Goal: Transaction & Acquisition: Purchase product/service

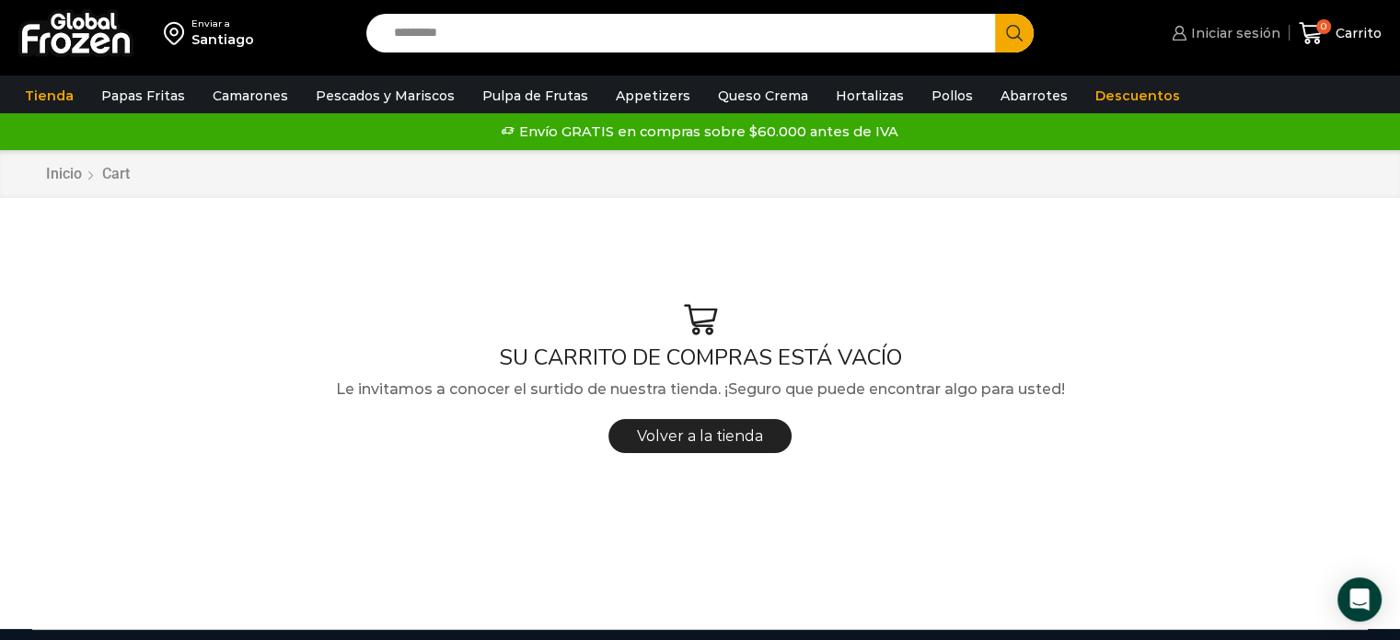
click at [1232, 28] on span "Iniciar sesión" at bounding box center [1234, 33] width 94 height 18
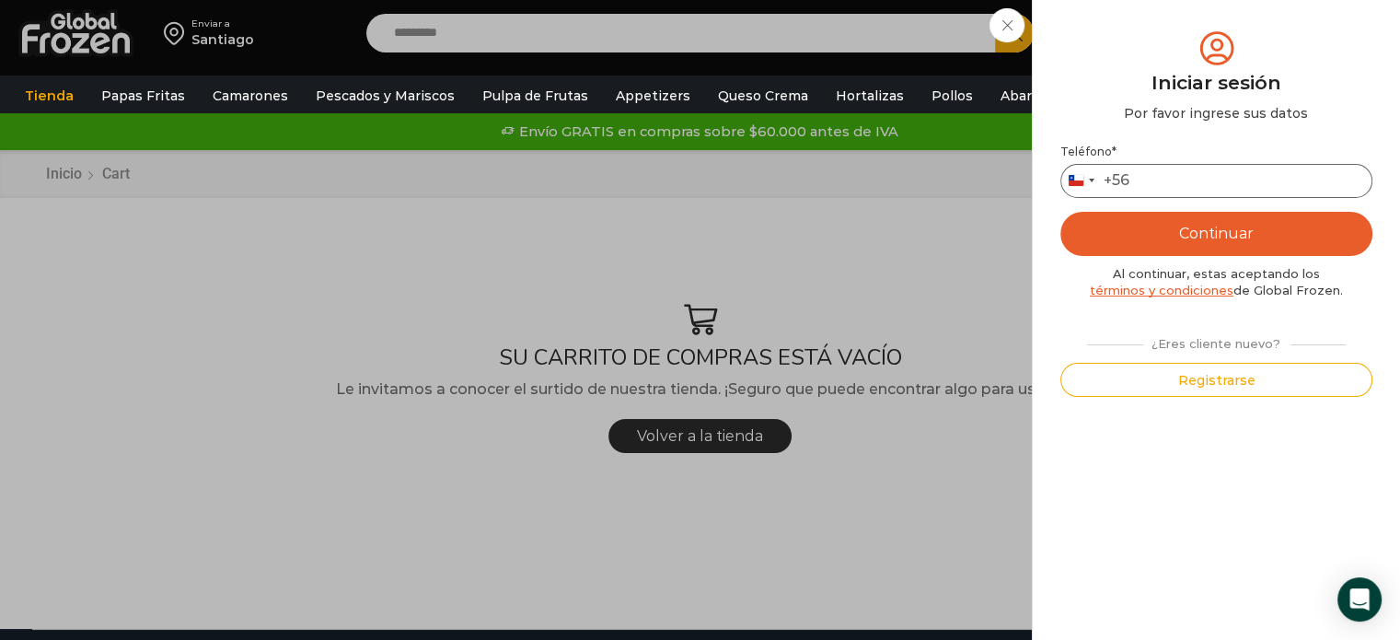
click at [1208, 174] on input "Teléfono *" at bounding box center [1217, 181] width 312 height 34
type input "*********"
click at [1169, 238] on button "Continuar" at bounding box center [1217, 234] width 312 height 44
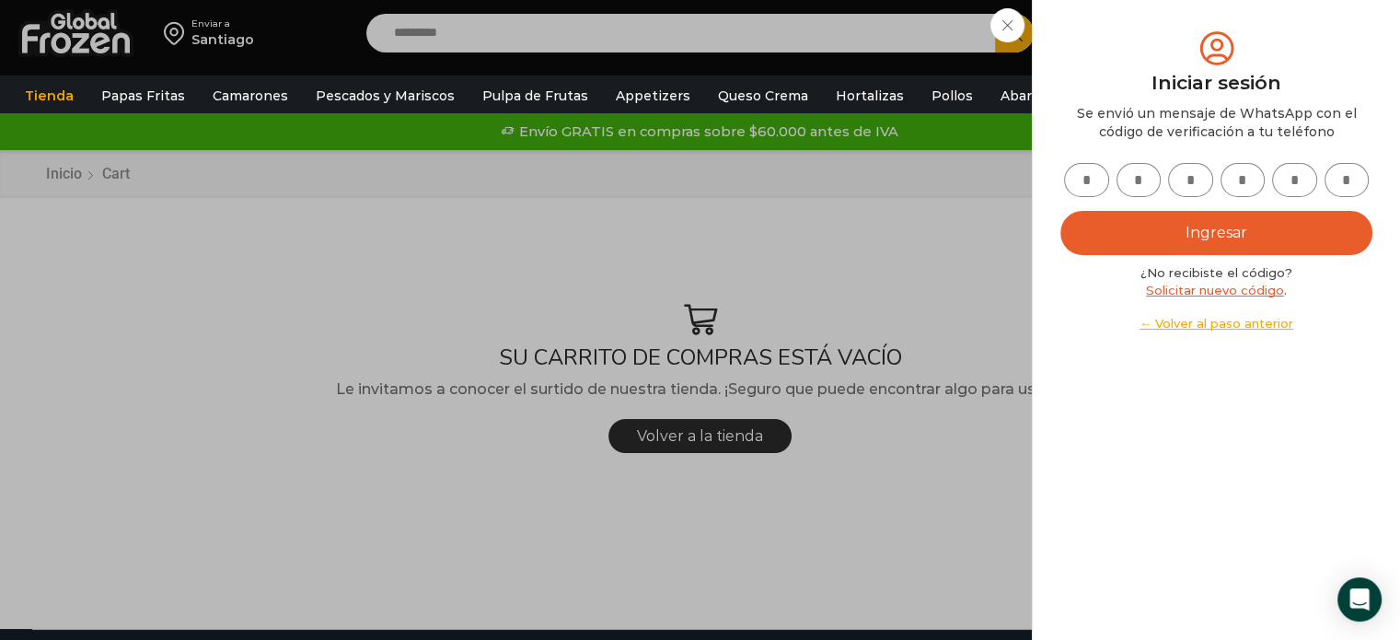
click at [1083, 183] on input "text" at bounding box center [1086, 180] width 45 height 34
type input "*"
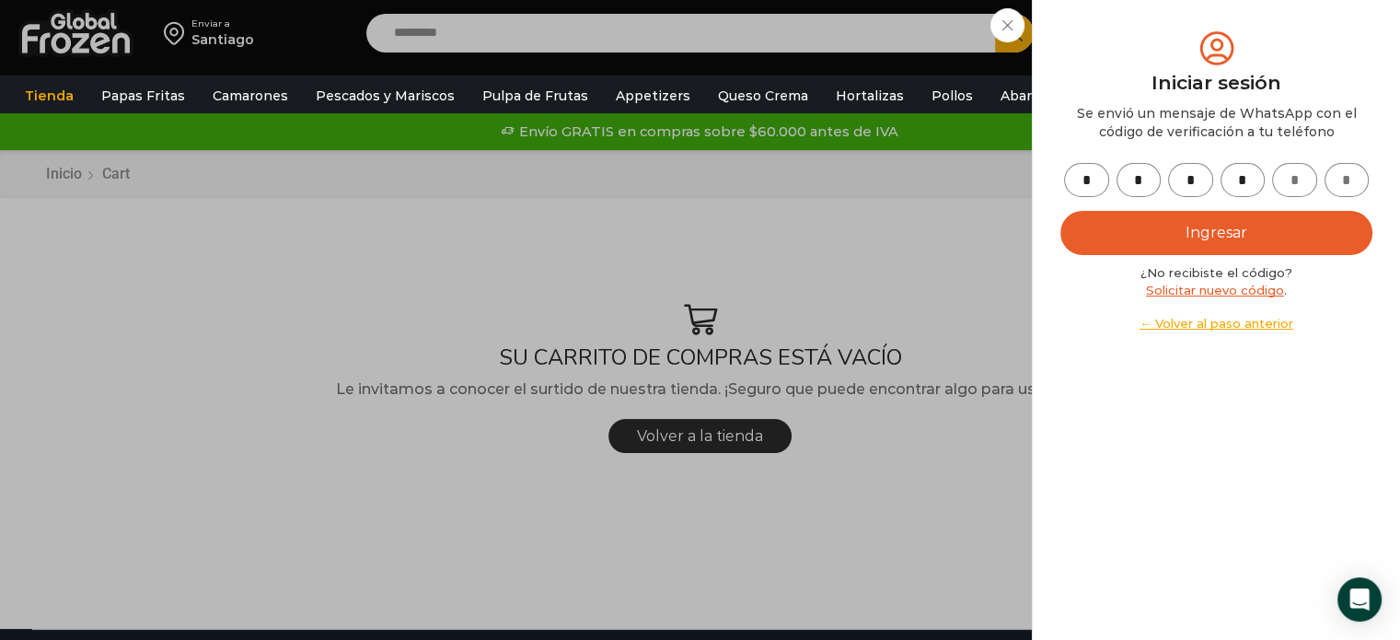
type input "*"
click at [1164, 235] on button "Ingresar" at bounding box center [1217, 233] width 312 height 44
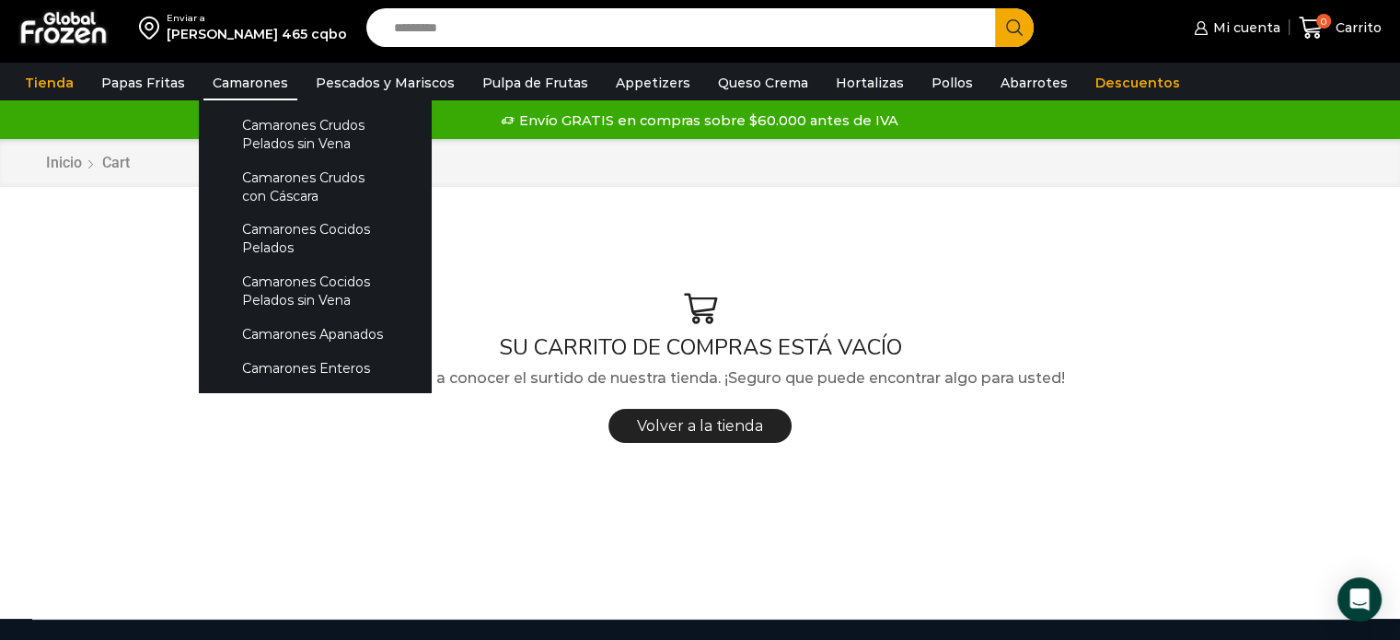
click at [245, 85] on link "Camarones" at bounding box center [250, 82] width 94 height 35
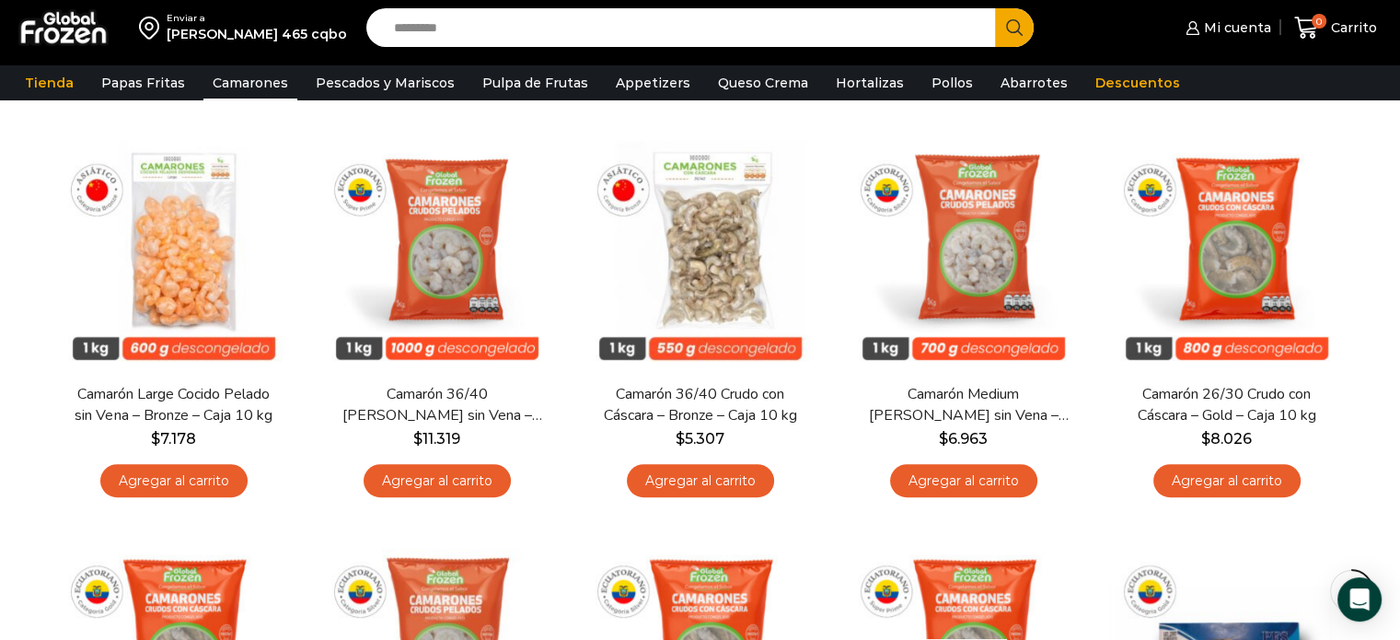
scroll to position [588, 0]
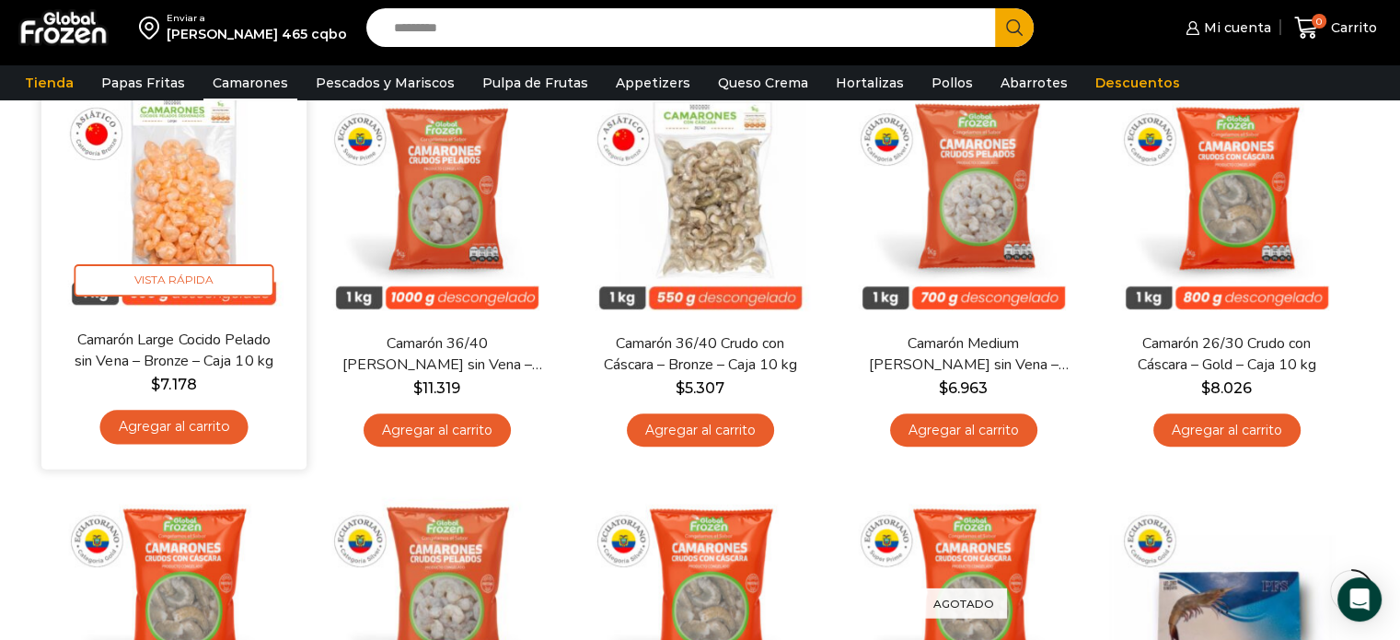
click at [221, 426] on link "Agregar al carrito" at bounding box center [173, 427] width 148 height 34
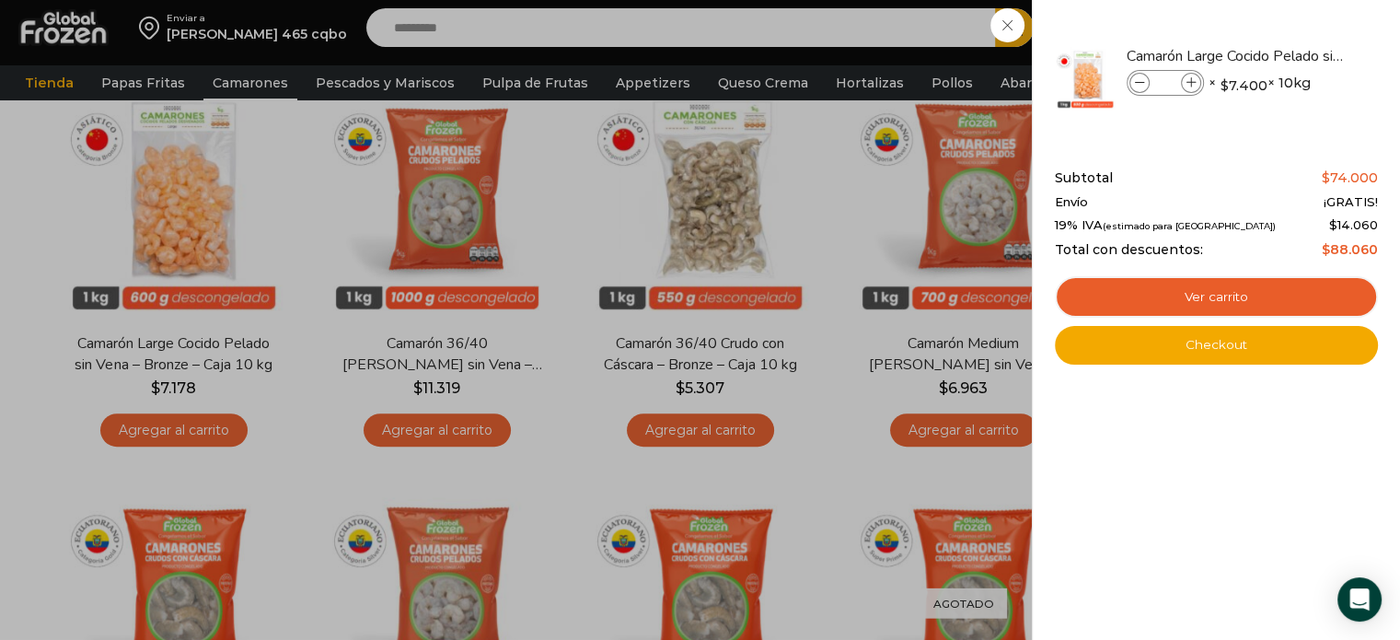
scroll to position [818, 0]
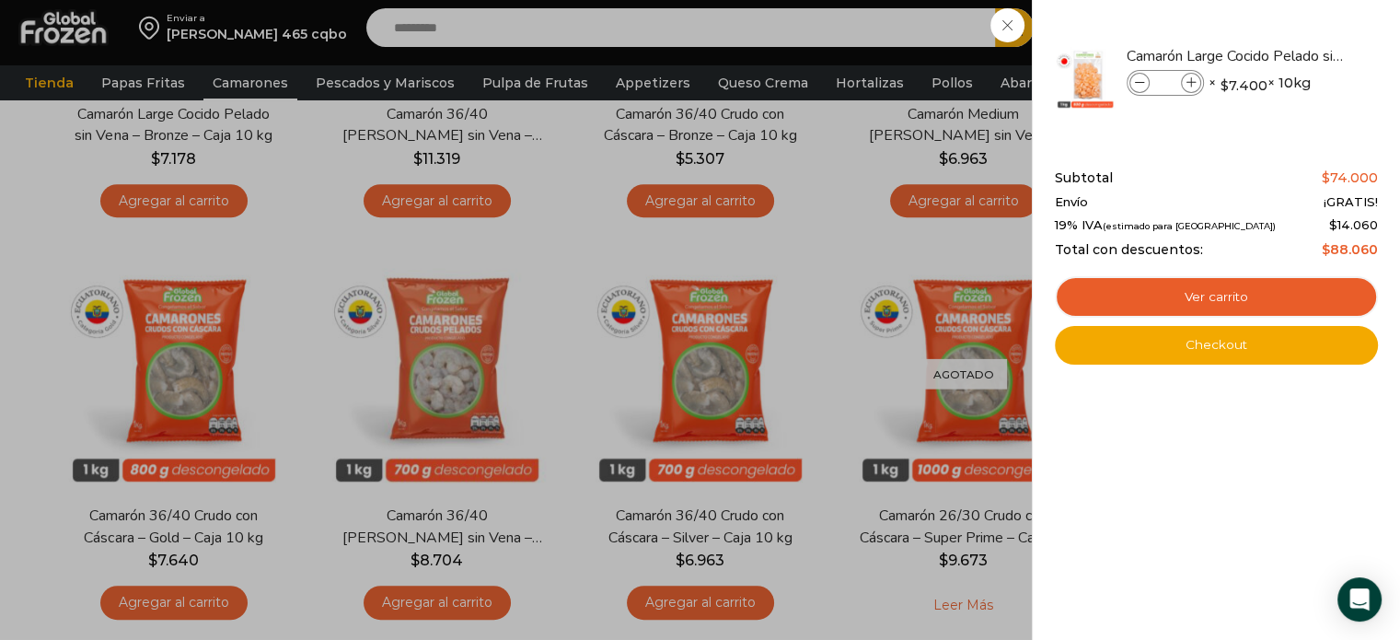
click at [1290, 50] on div "1 Carrito 1 1 Shopping Cart *" at bounding box center [1336, 27] width 92 height 43
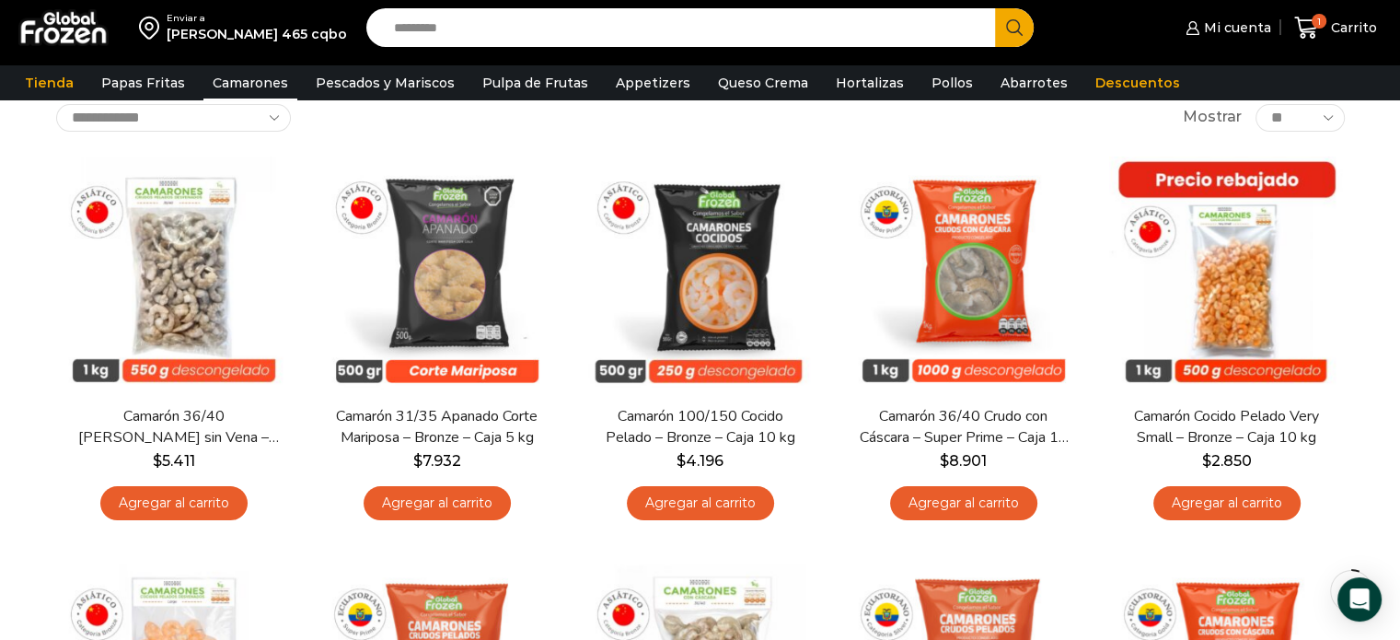
scroll to position [116, 0]
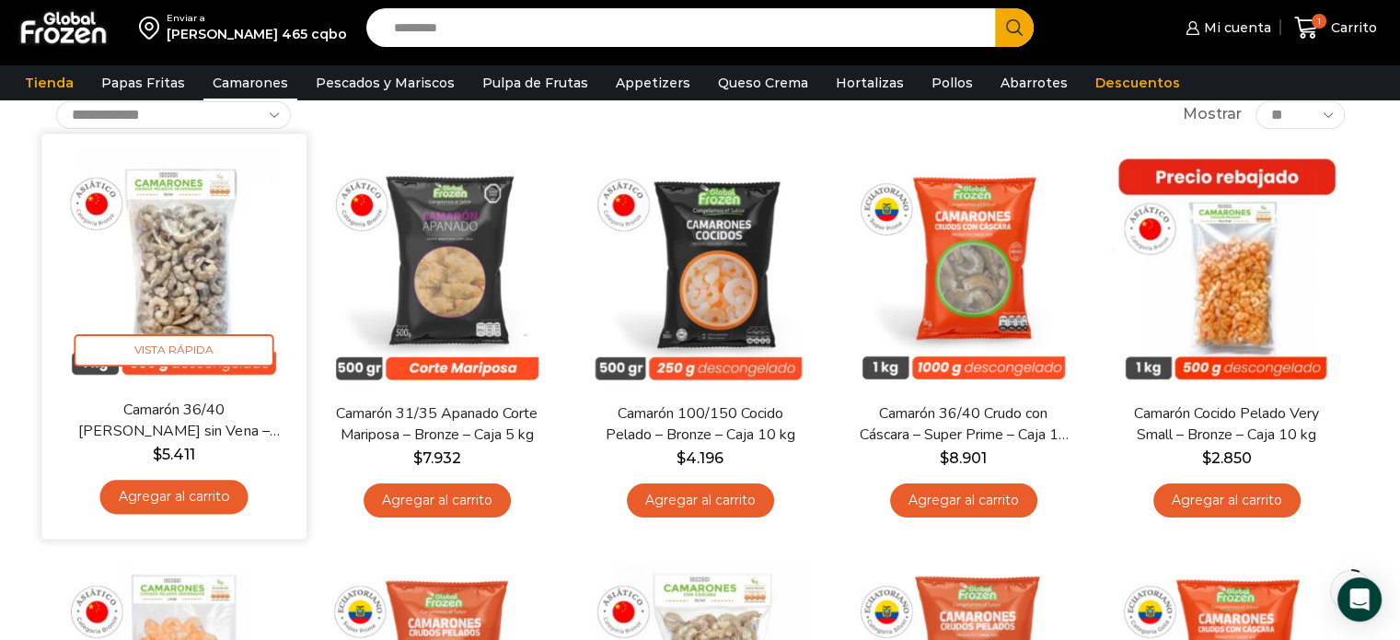
click at [227, 504] on link "Agregar al carrito" at bounding box center [173, 497] width 148 height 34
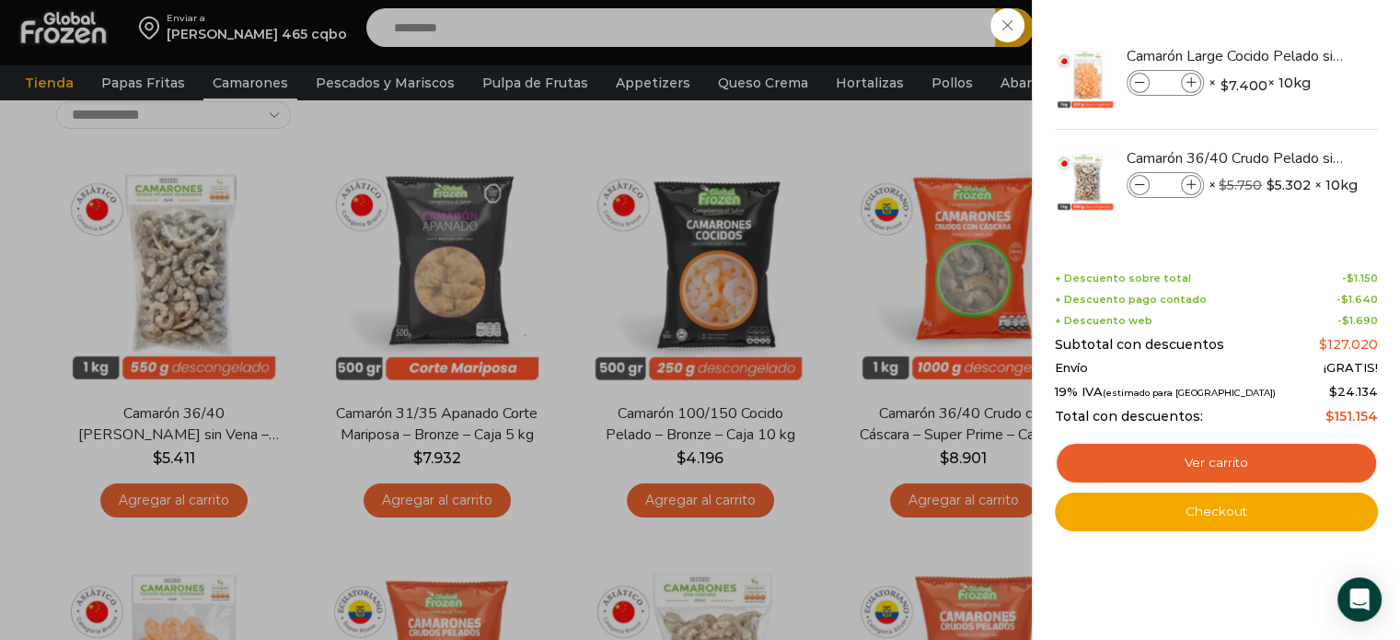
click at [1290, 50] on div "2 Carrito 2 2 Shopping Cart *" at bounding box center [1336, 27] width 92 height 43
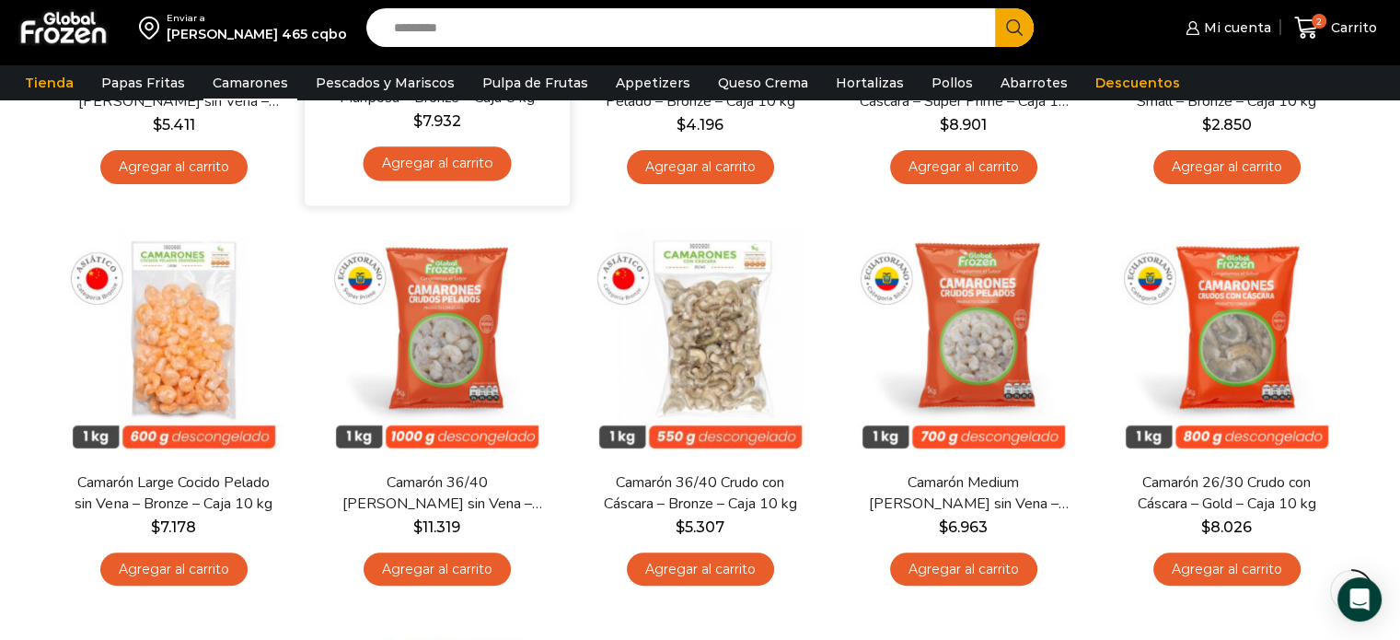
scroll to position [0, 0]
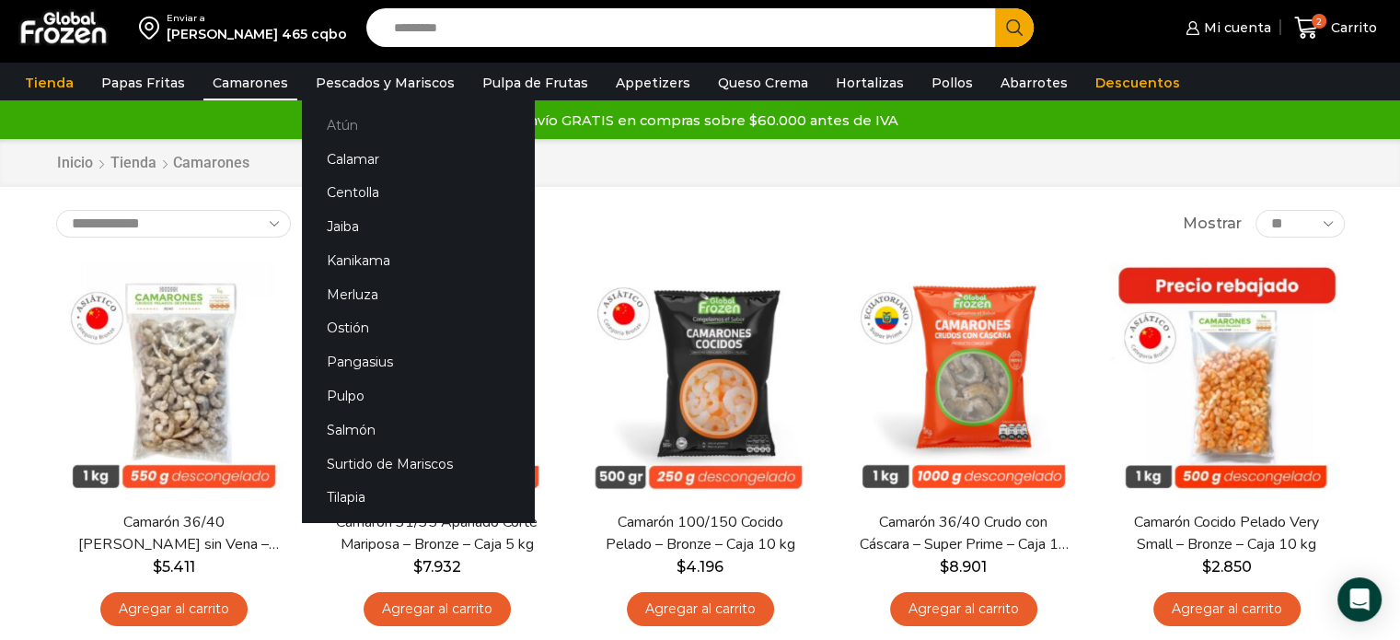
click at [356, 124] on link "Atún" at bounding box center [418, 125] width 232 height 34
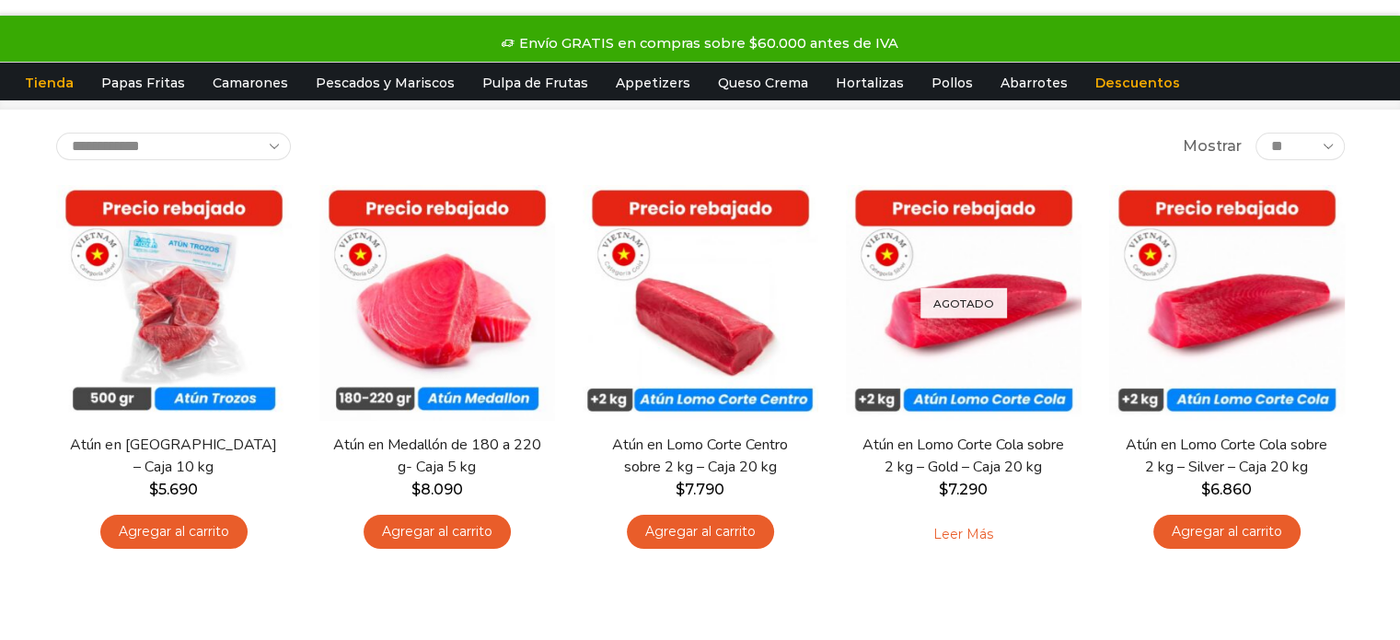
scroll to position [84, 0]
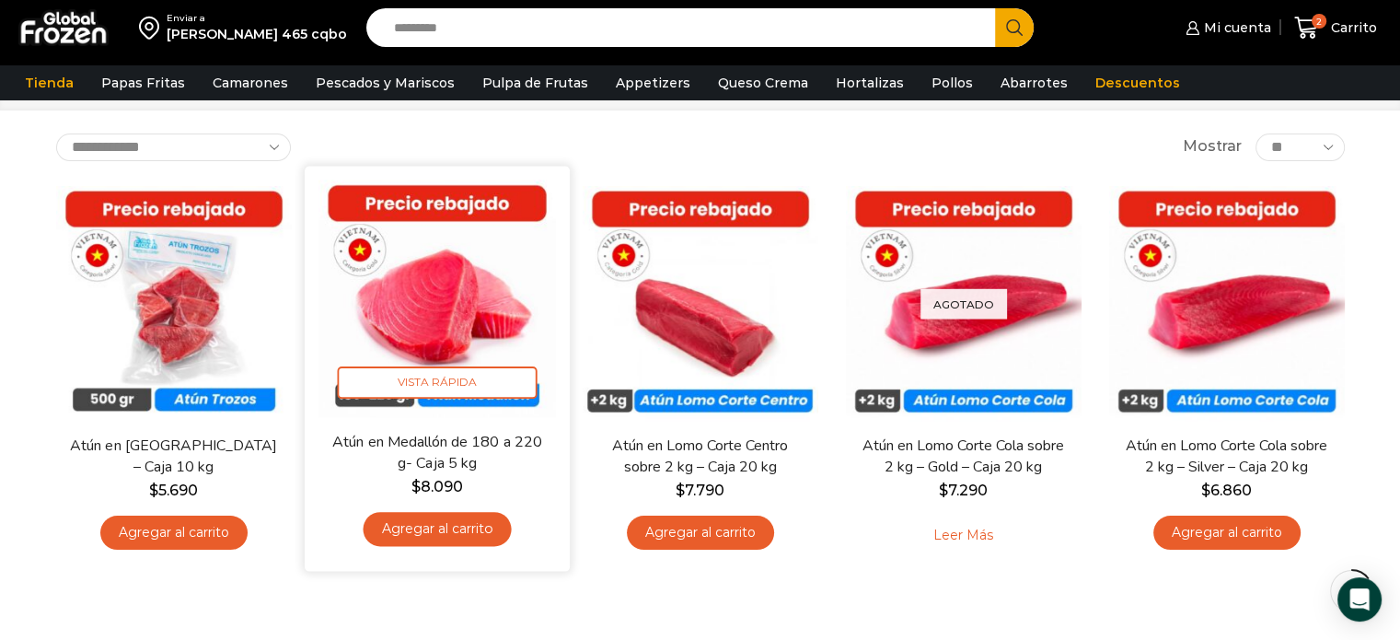
click at [491, 528] on link "Agregar al carrito" at bounding box center [437, 529] width 148 height 34
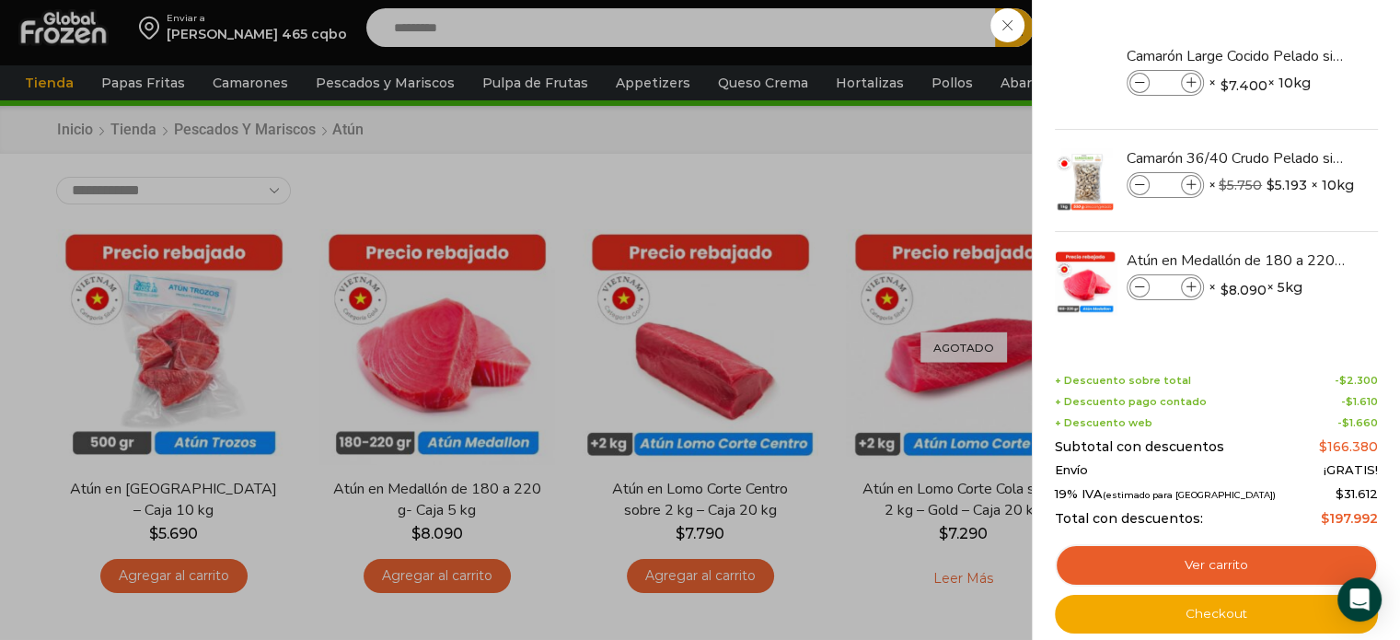
scroll to position [40, 0]
click at [1290, 50] on div "3 Carrito 3 3 Shopping Cart *" at bounding box center [1336, 27] width 92 height 43
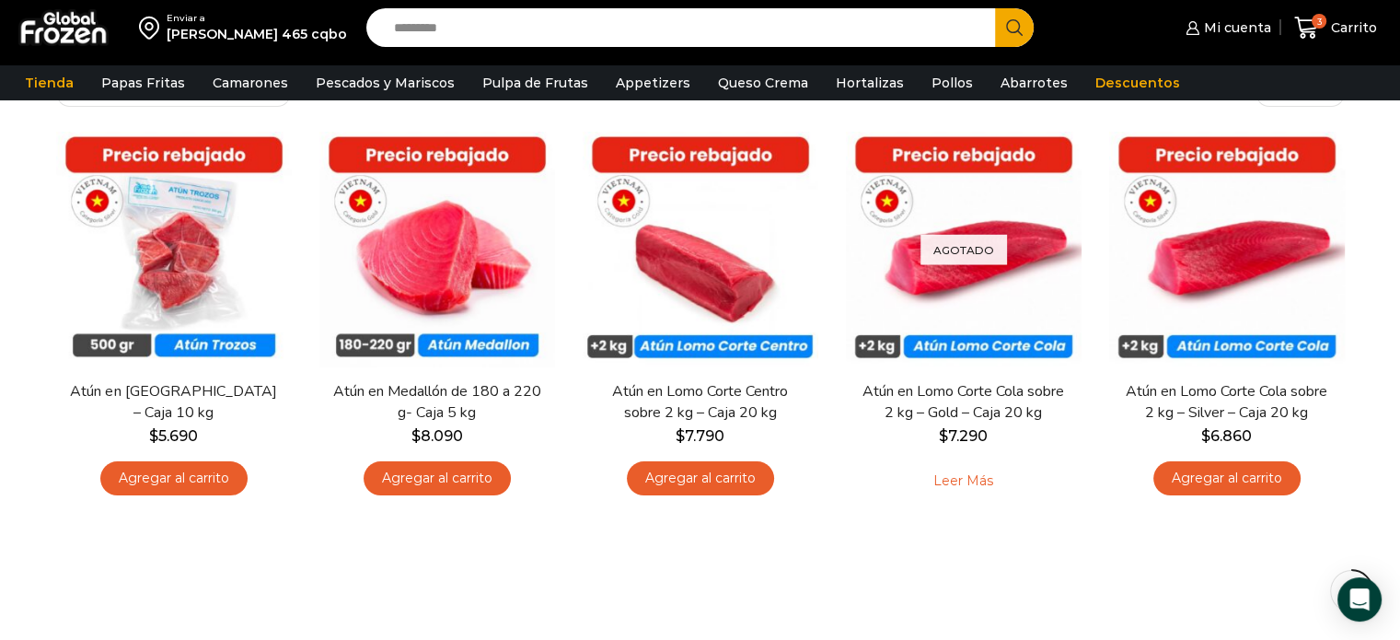
scroll to position [0, 0]
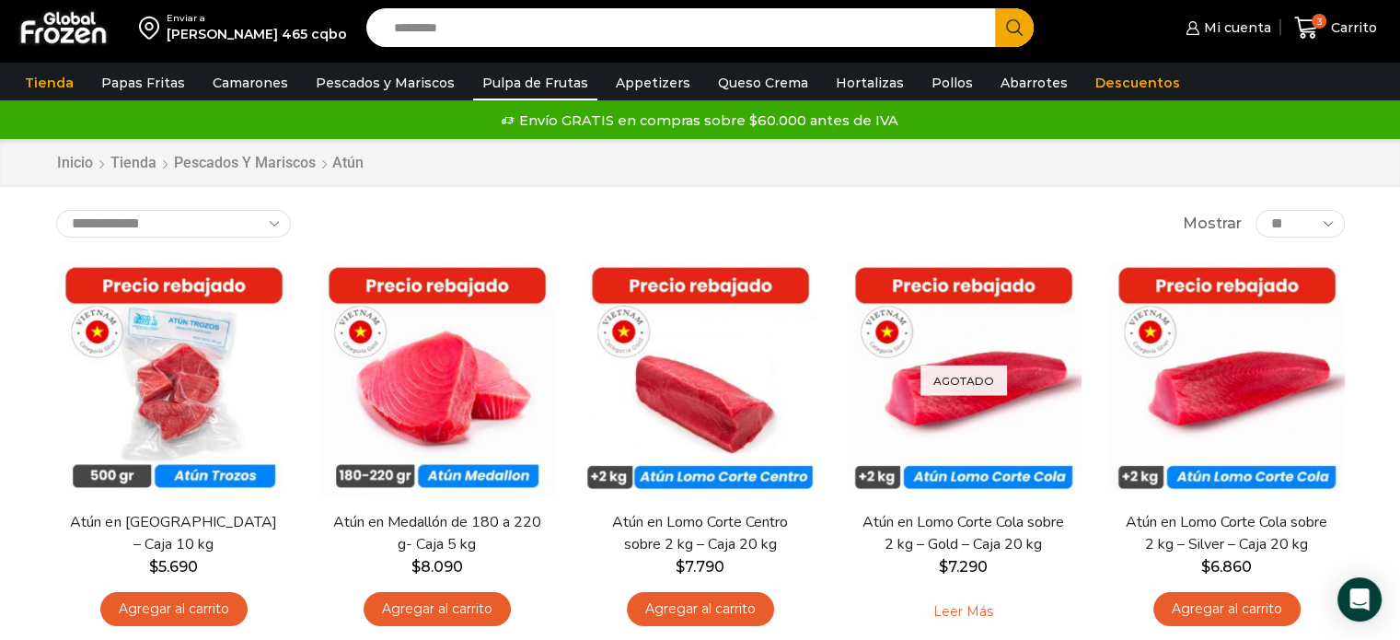
click at [531, 80] on link "Pulpa de Frutas" at bounding box center [535, 82] width 124 height 35
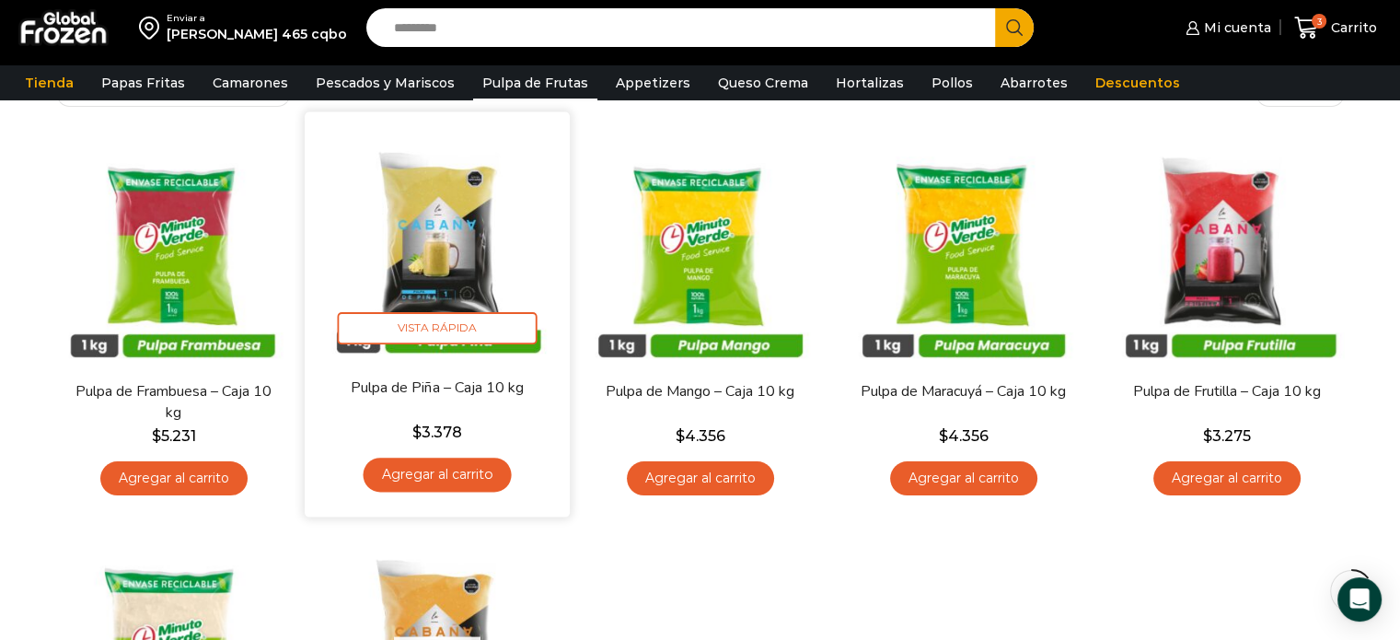
scroll to position [139, 0]
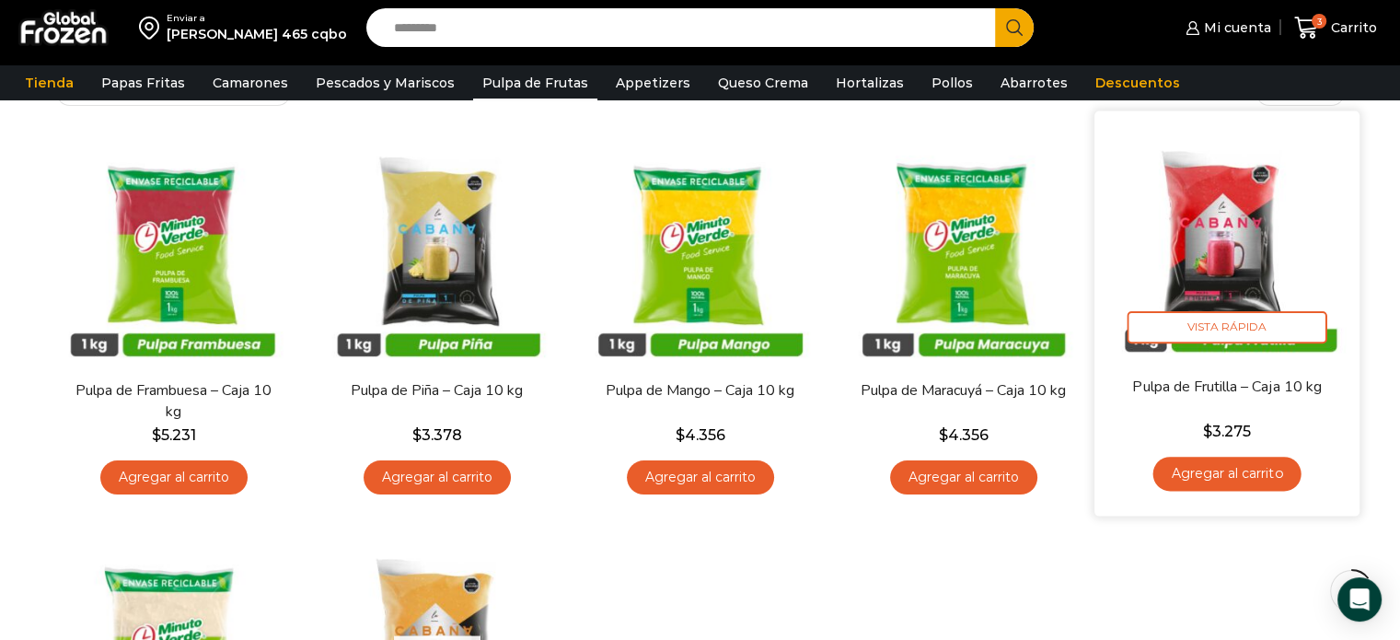
click at [1270, 471] on link "Agregar al carrito" at bounding box center [1227, 474] width 148 height 34
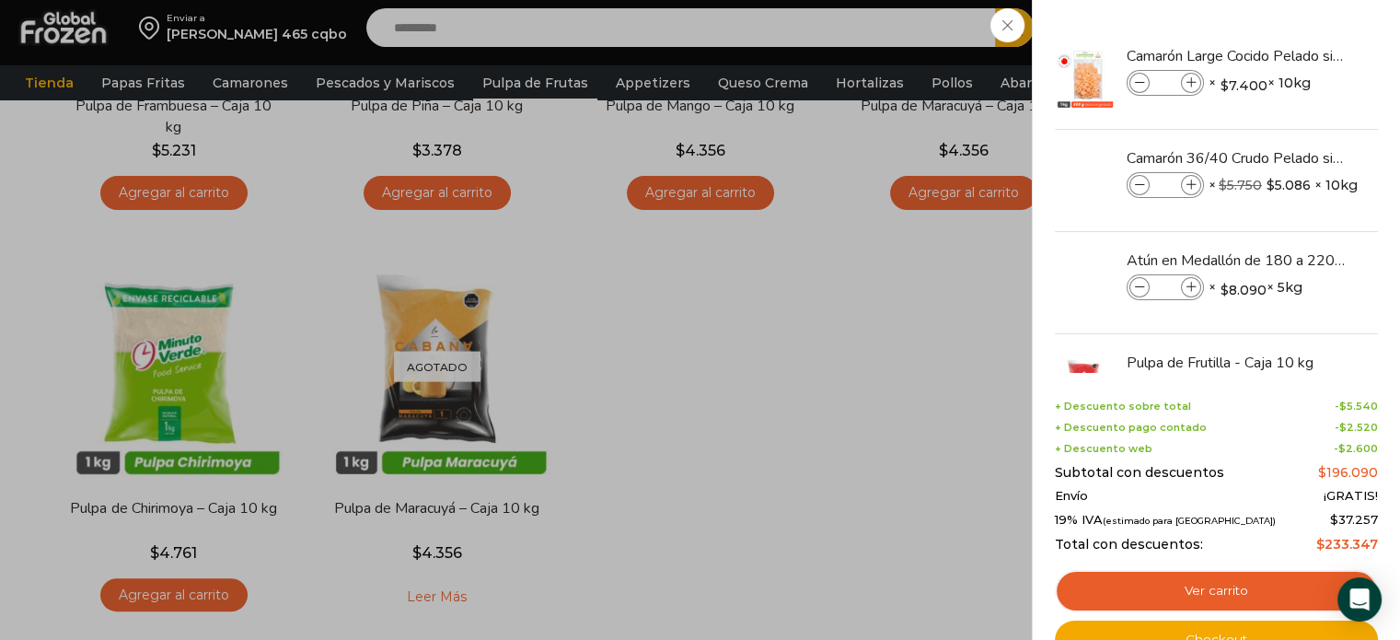
scroll to position [424, 0]
click at [1290, 50] on div "4 Carrito 4 4 Shopping Cart *" at bounding box center [1336, 27] width 92 height 43
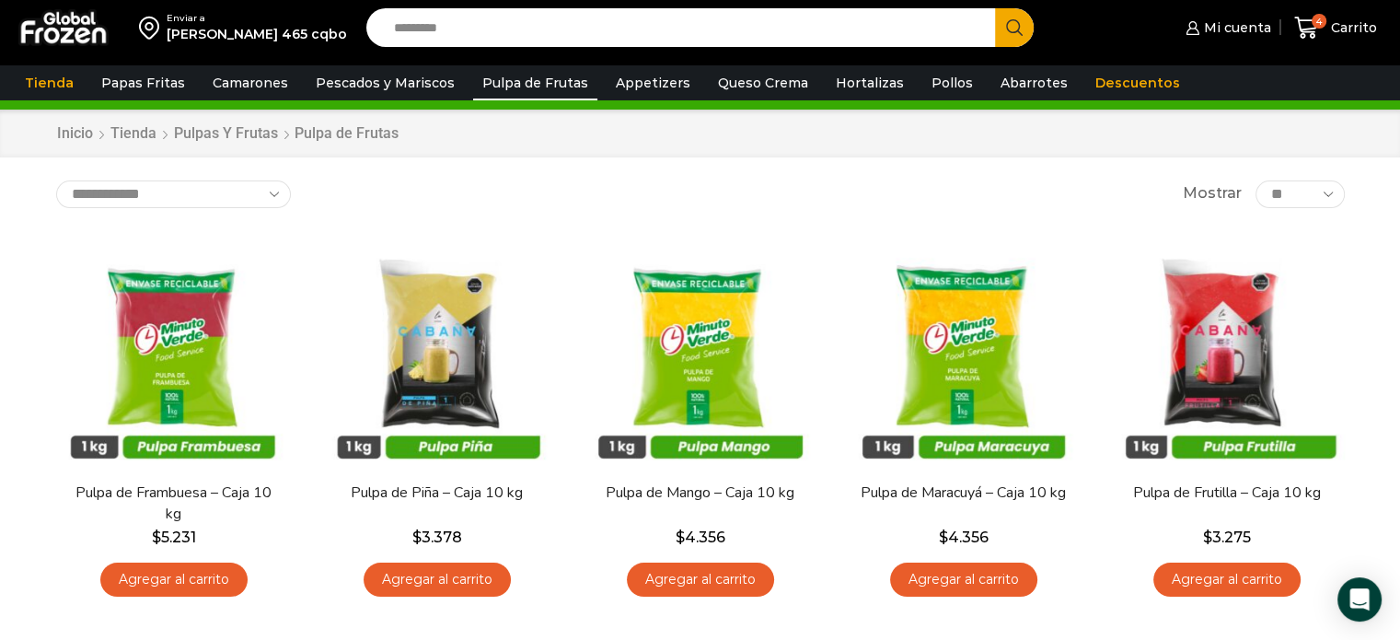
scroll to position [0, 0]
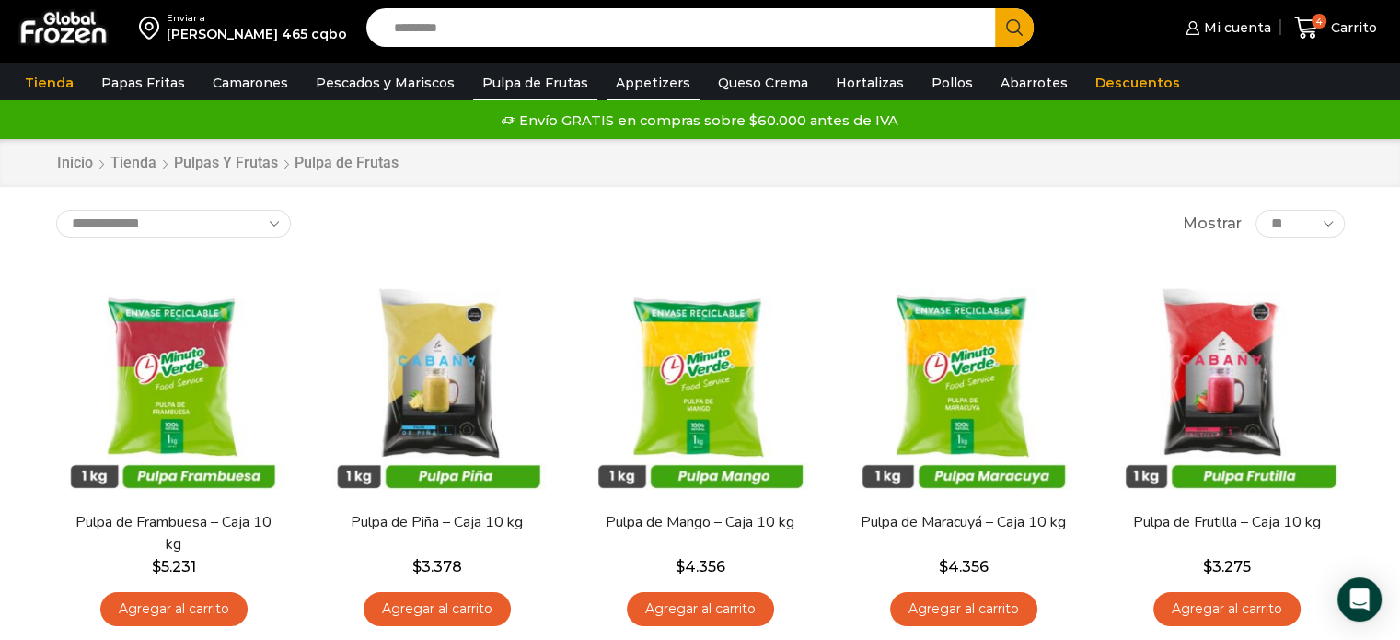
click at [626, 85] on link "Appetizers" at bounding box center [653, 82] width 93 height 35
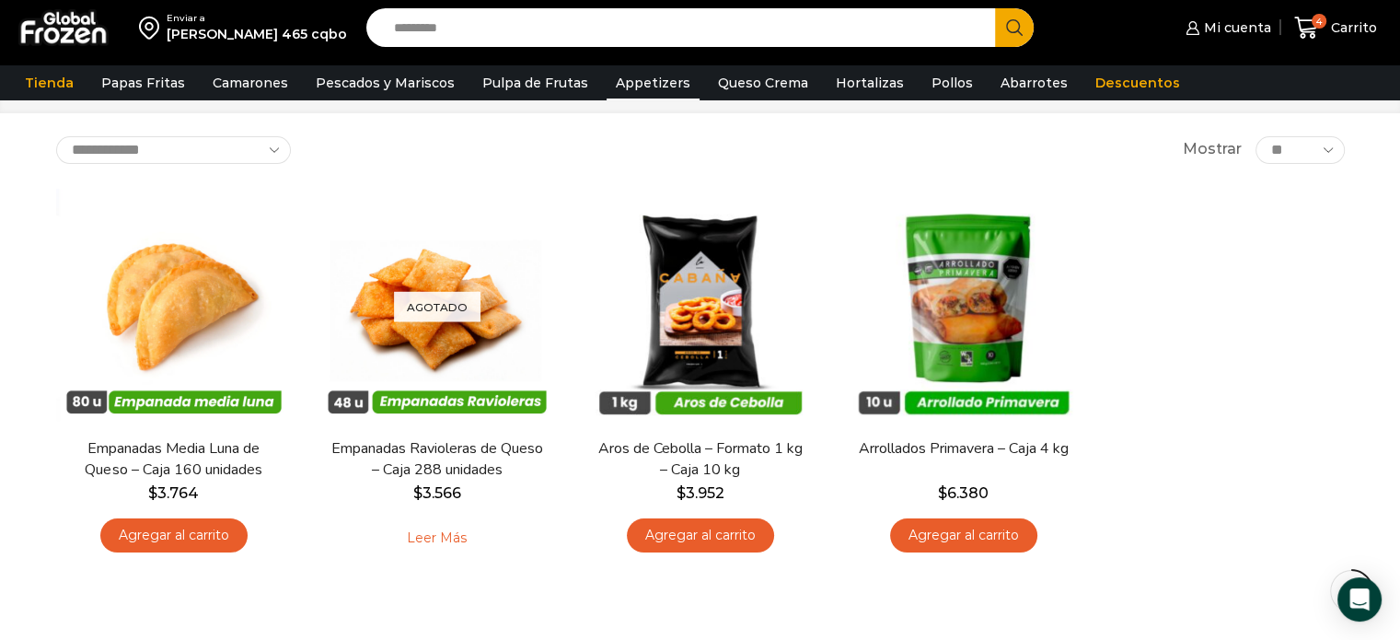
scroll to position [101, 0]
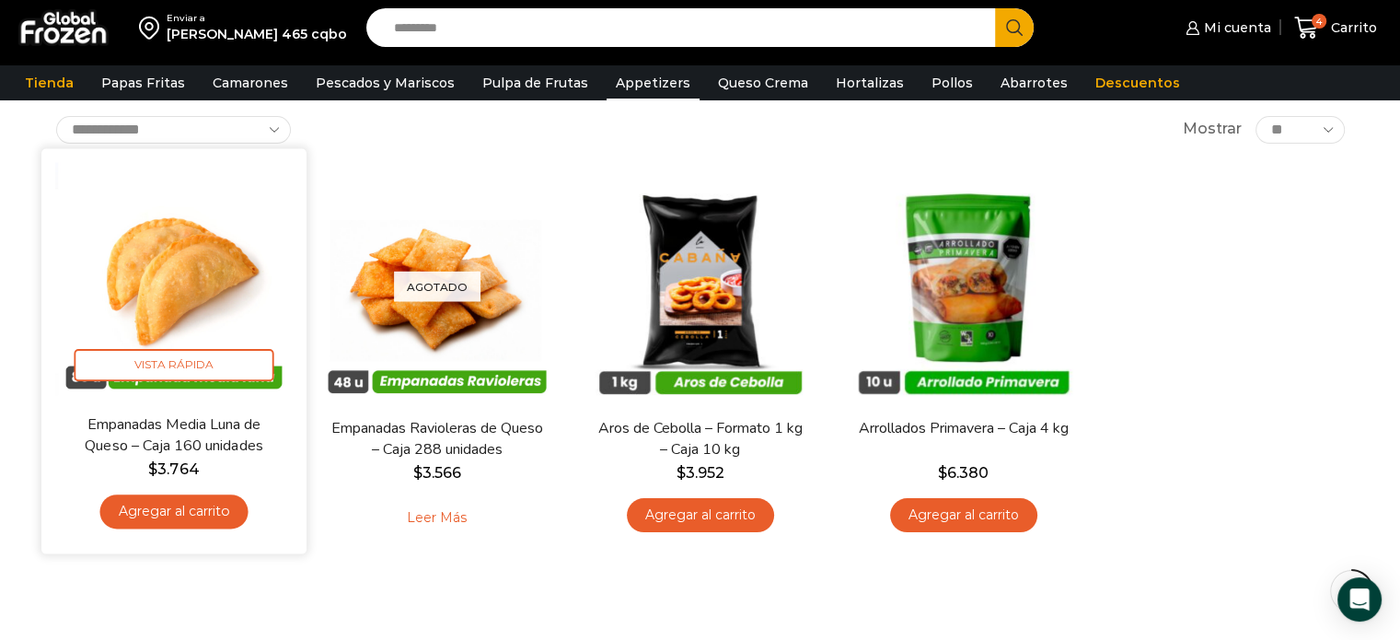
click at [222, 509] on link "Agregar al carrito" at bounding box center [173, 511] width 148 height 34
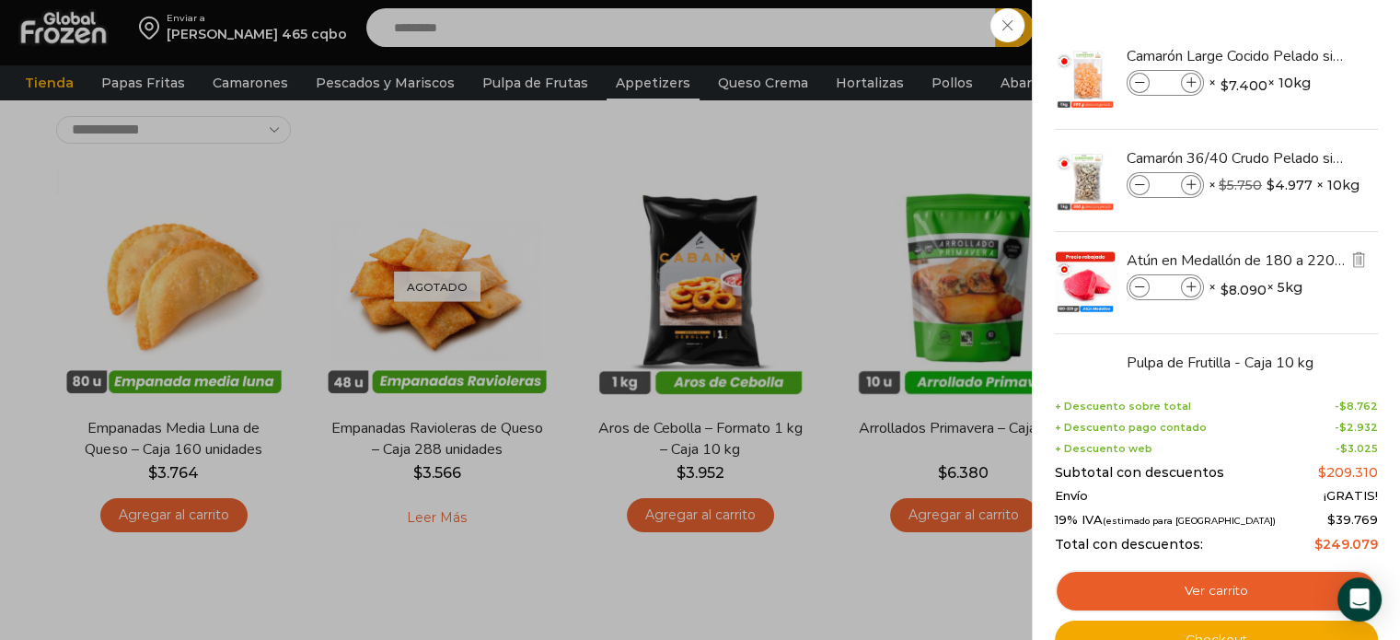
scroll to position [177, 0]
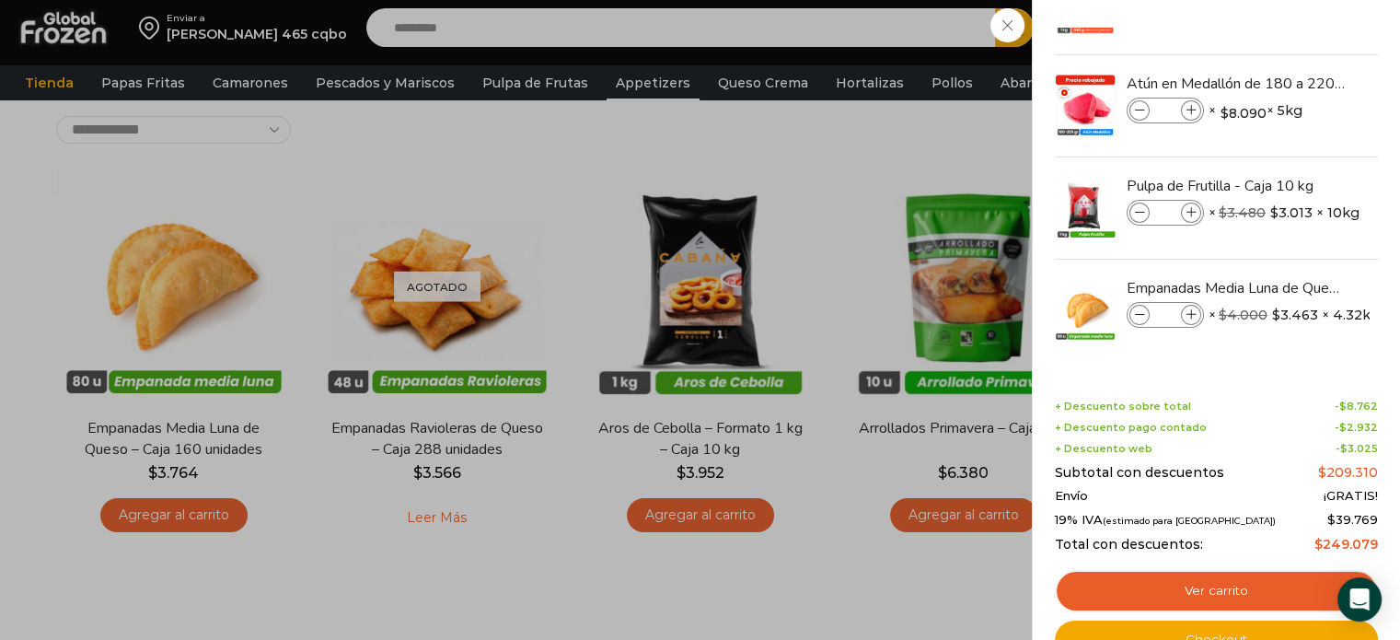
click at [1290, 50] on div "5 Carrito 5 5 Shopping Cart *" at bounding box center [1336, 27] width 92 height 43
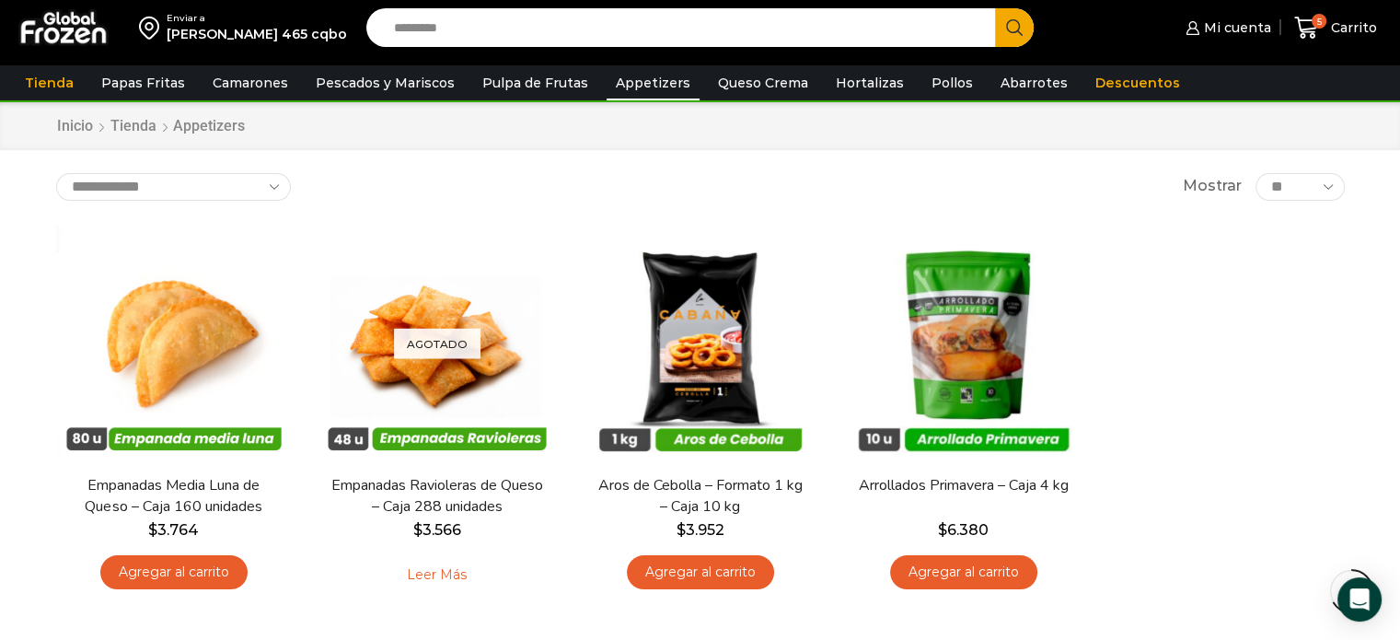
scroll to position [0, 0]
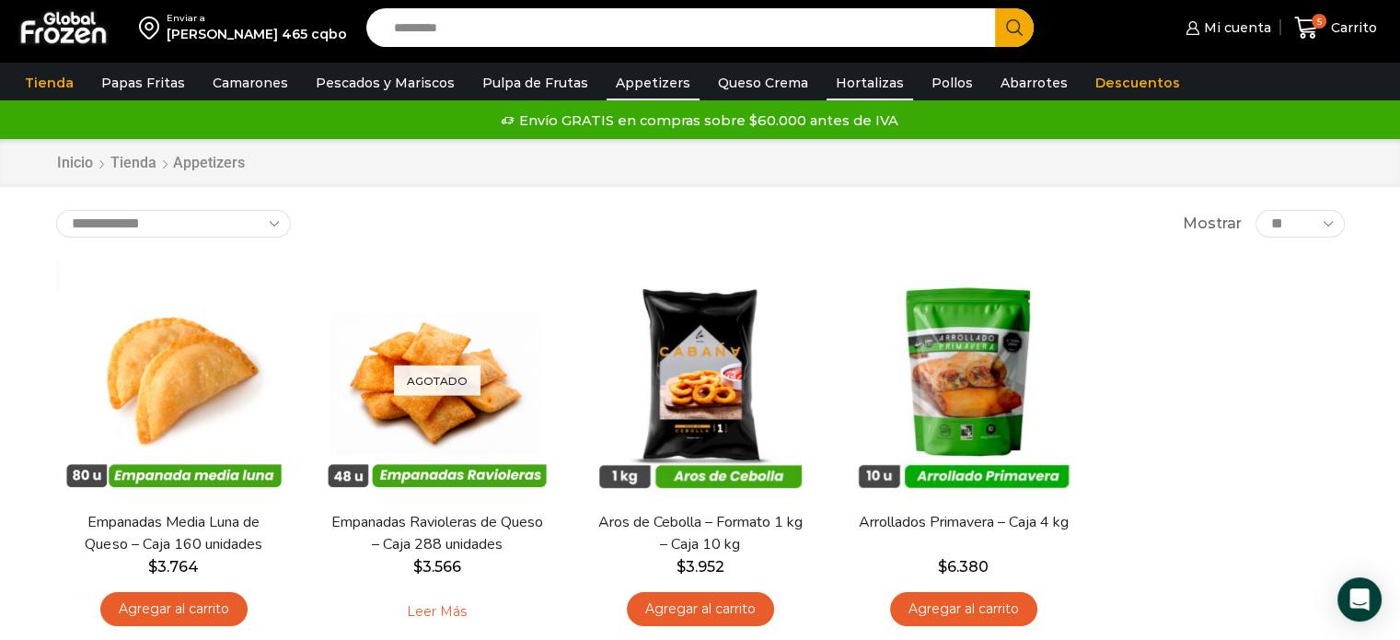
click at [853, 84] on link "Hortalizas" at bounding box center [870, 82] width 87 height 35
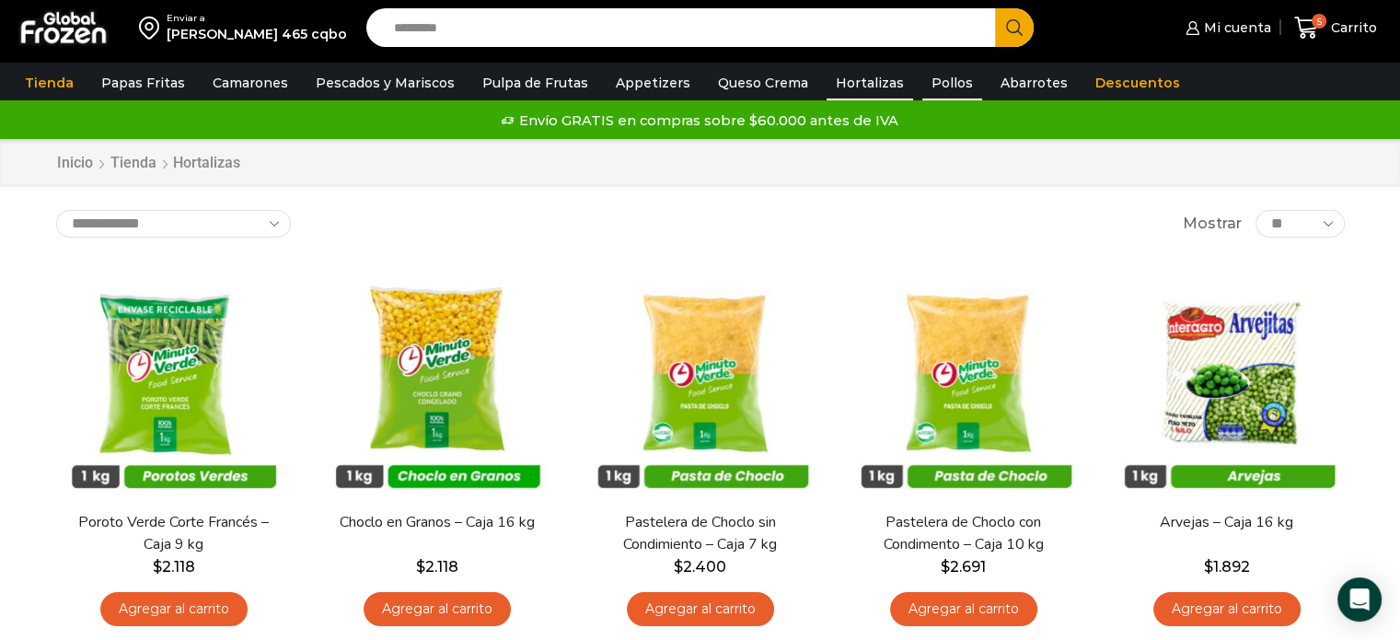
click at [935, 76] on link "Pollos" at bounding box center [953, 82] width 60 height 35
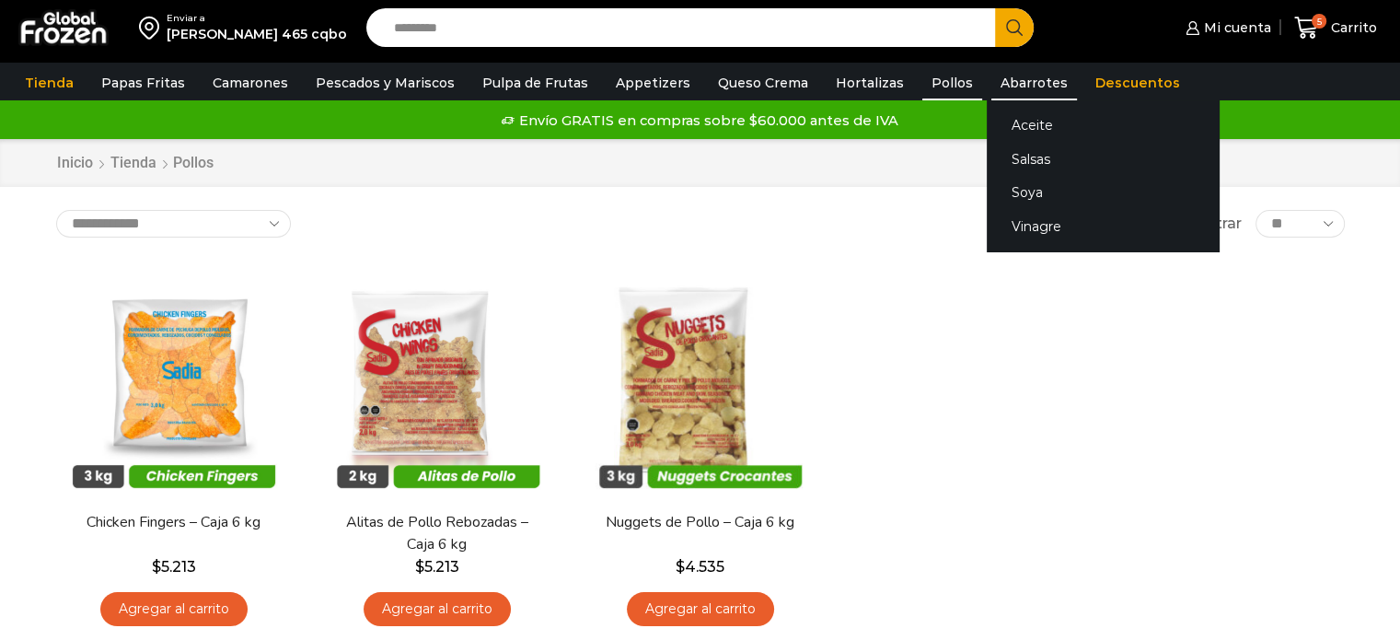
click at [1023, 79] on link "Abarrotes" at bounding box center [1035, 82] width 86 height 35
click at [998, 84] on link "Abarrotes" at bounding box center [1035, 82] width 86 height 35
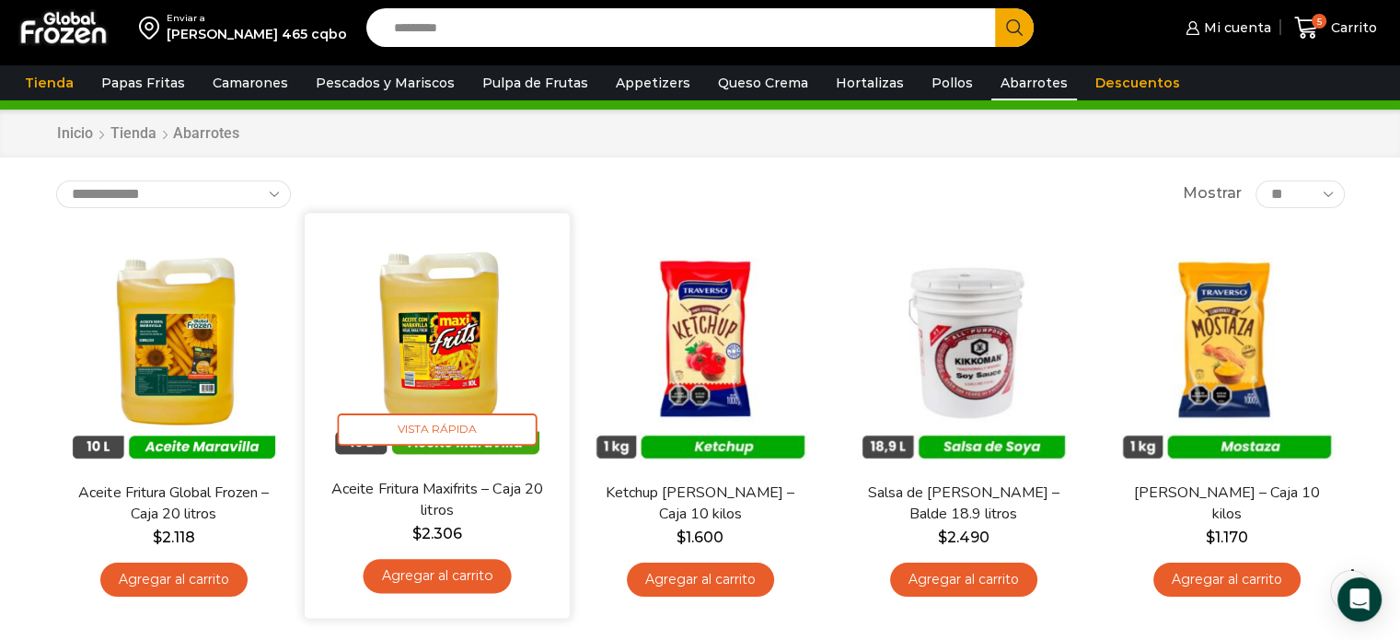
scroll to position [22, 0]
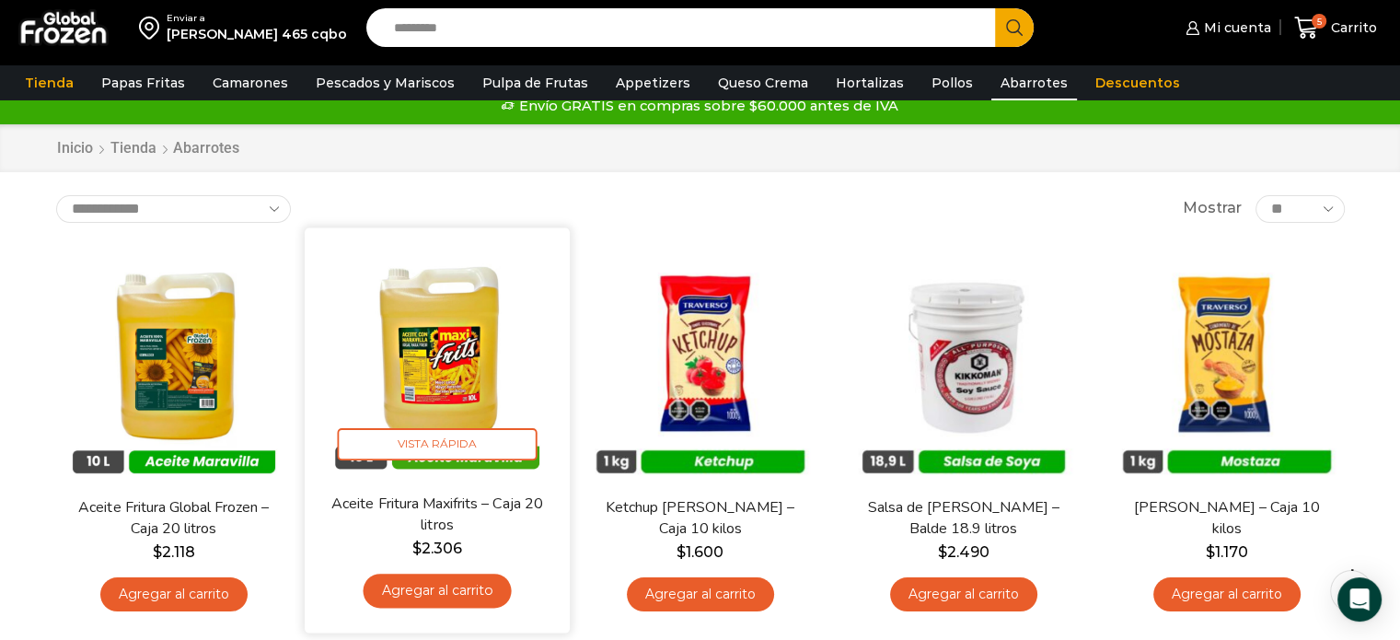
click at [445, 361] on img at bounding box center [438, 360] width 238 height 238
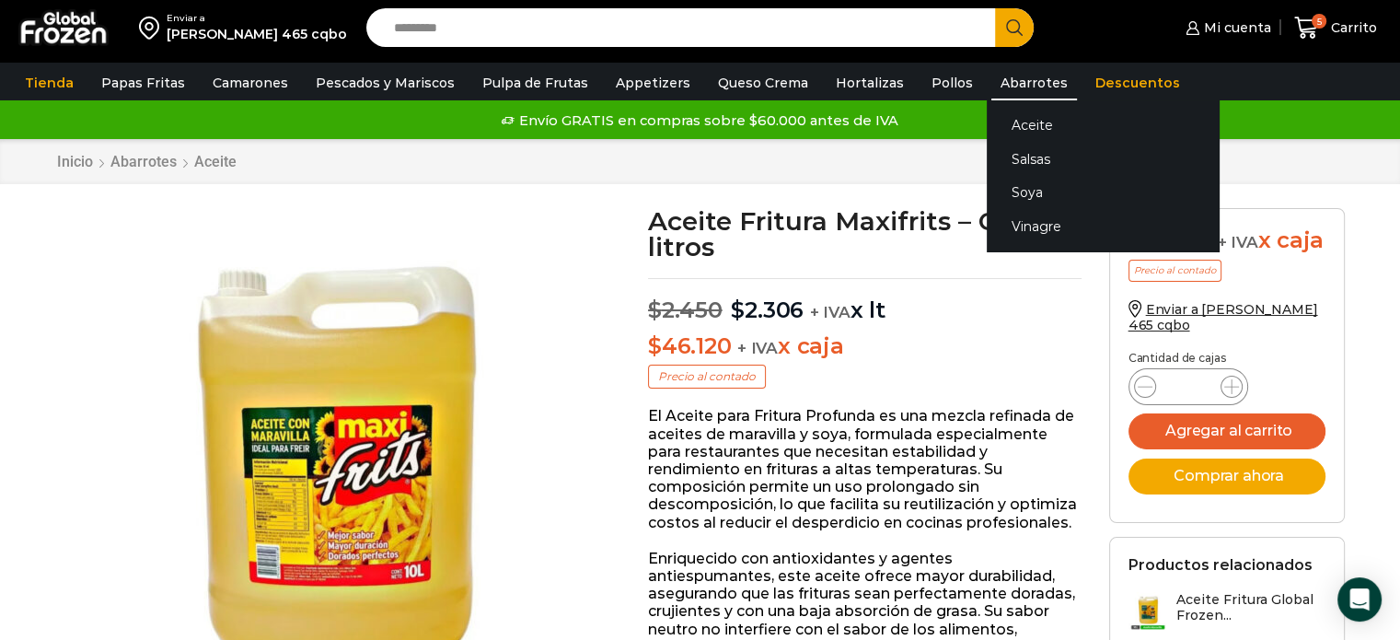
click at [998, 87] on link "Abarrotes" at bounding box center [1035, 82] width 86 height 35
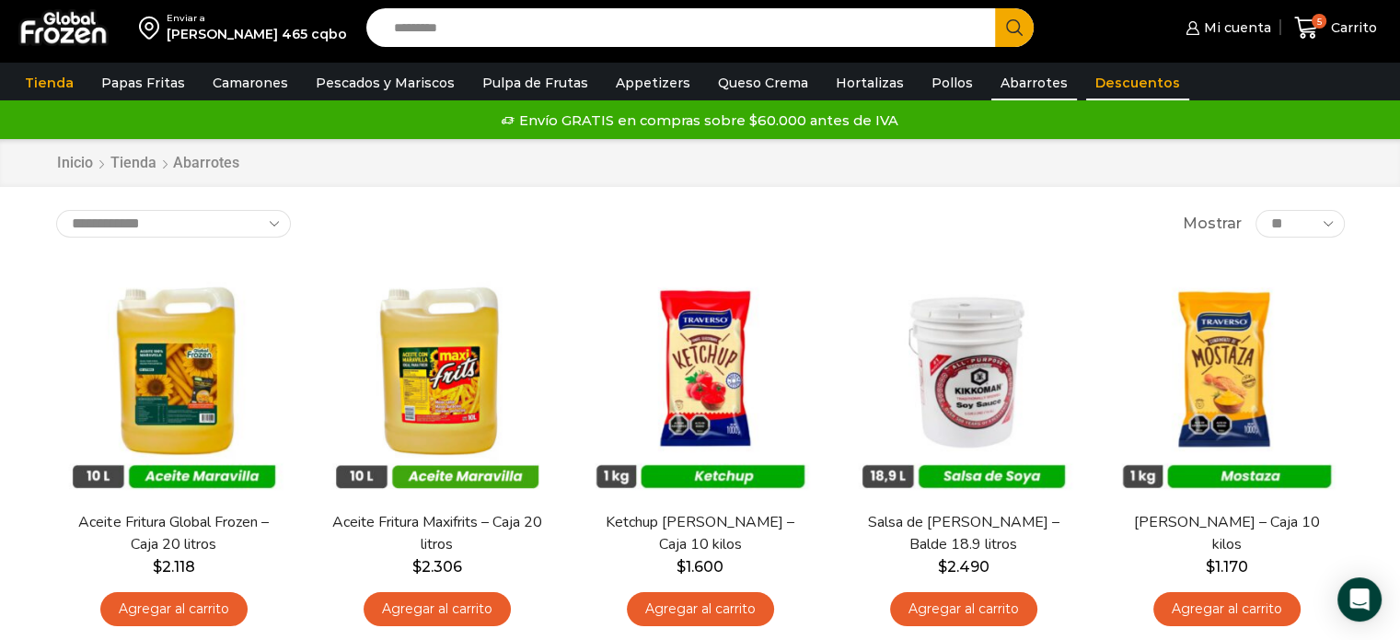
click at [1090, 73] on link "Descuentos" at bounding box center [1137, 82] width 103 height 35
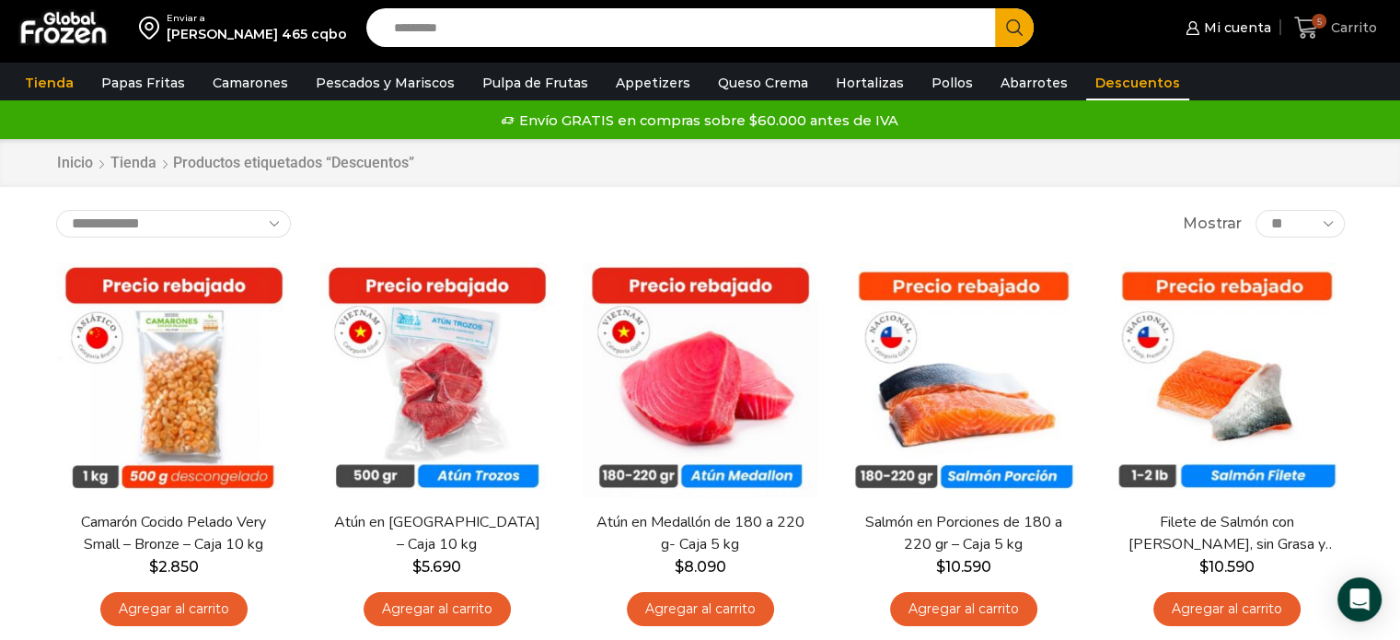
click at [1321, 32] on span "5" at bounding box center [1311, 28] width 32 height 25
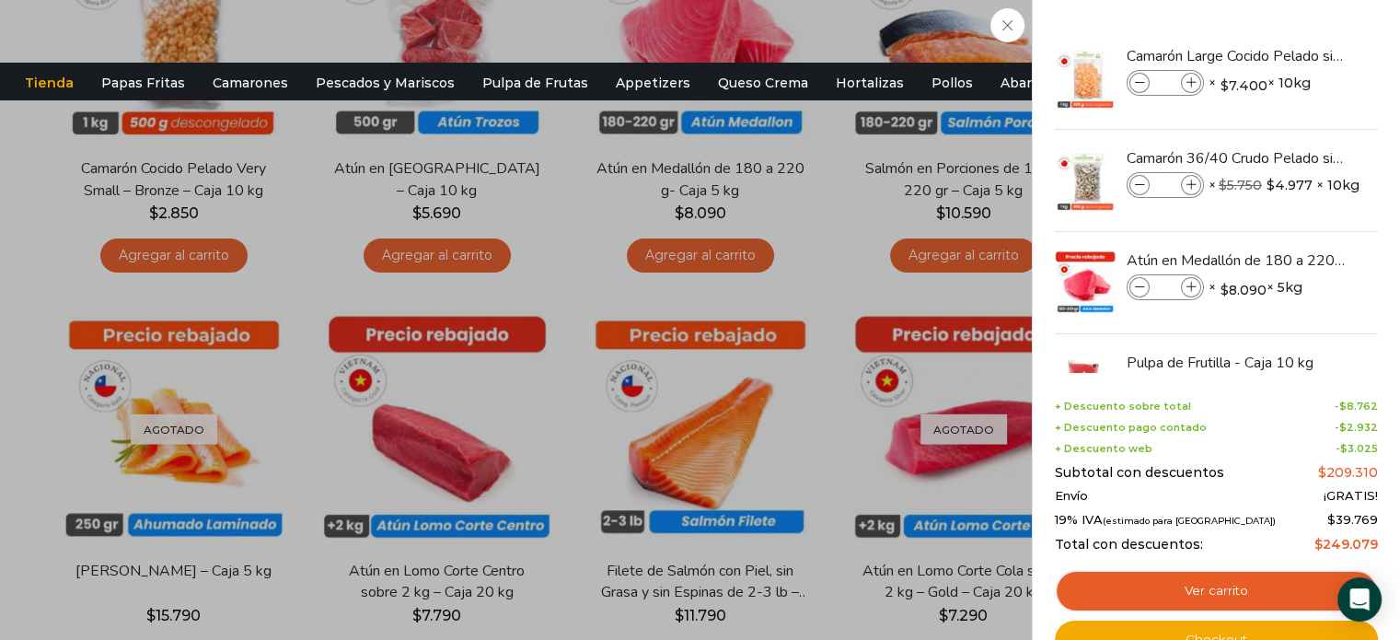
scroll to position [357, 0]
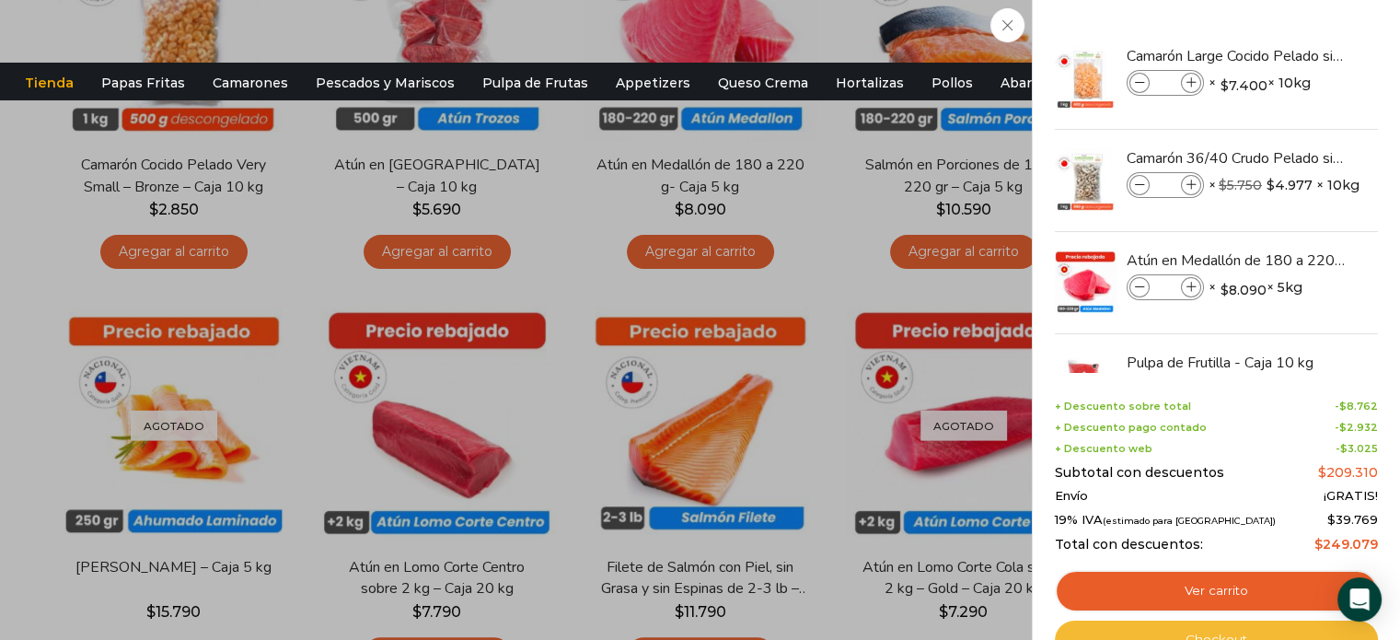
click at [1211, 621] on link "Checkout" at bounding box center [1216, 640] width 323 height 39
click at [1203, 629] on link "Checkout" at bounding box center [1216, 640] width 323 height 39
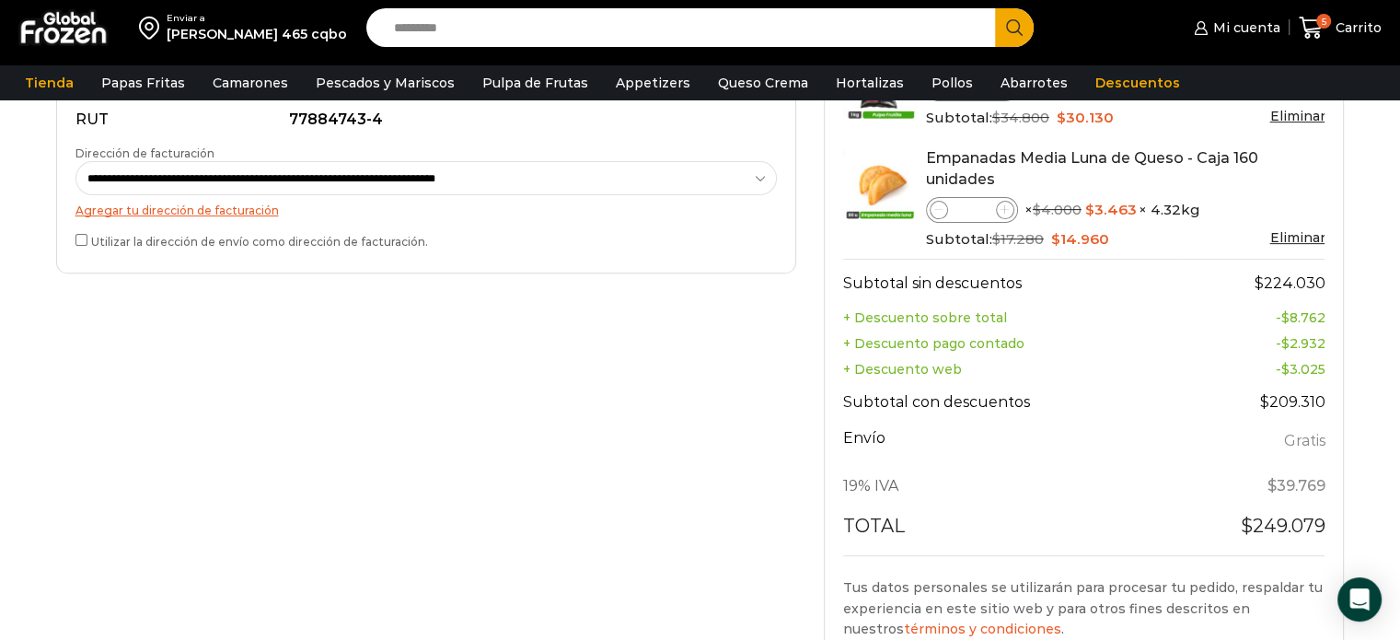
scroll to position [906, 0]
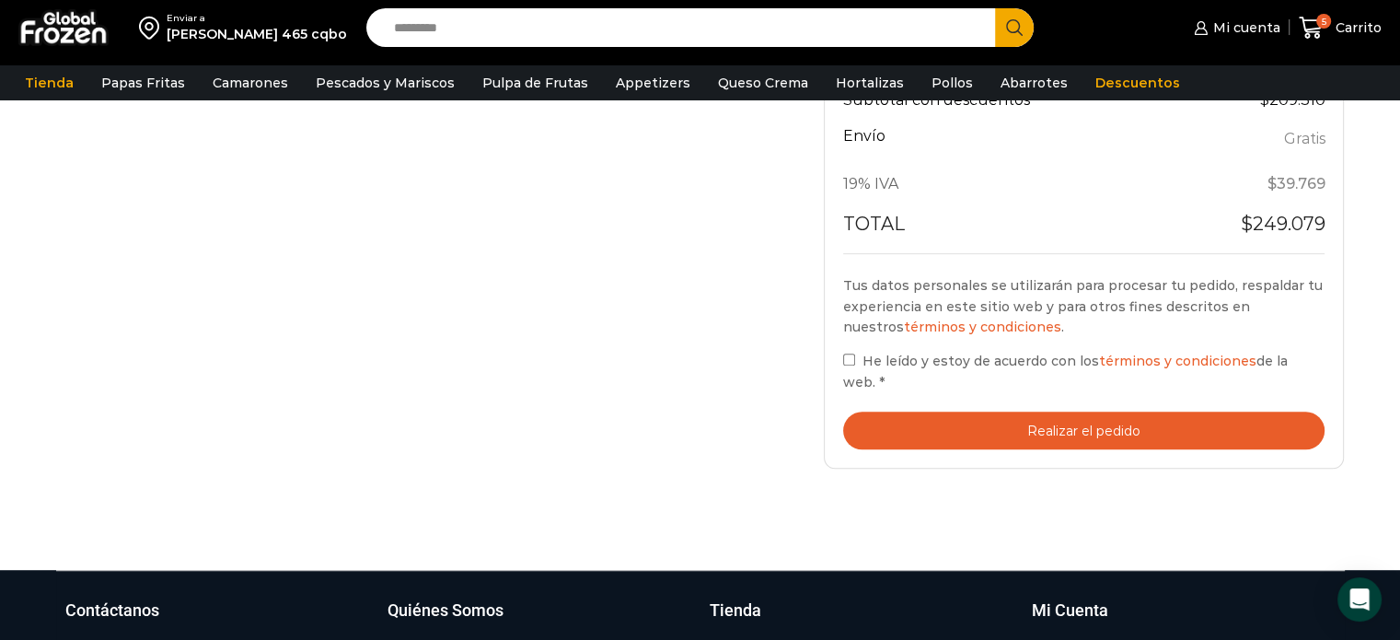
click at [958, 412] on button "Realizar el pedido" at bounding box center [1084, 431] width 482 height 38
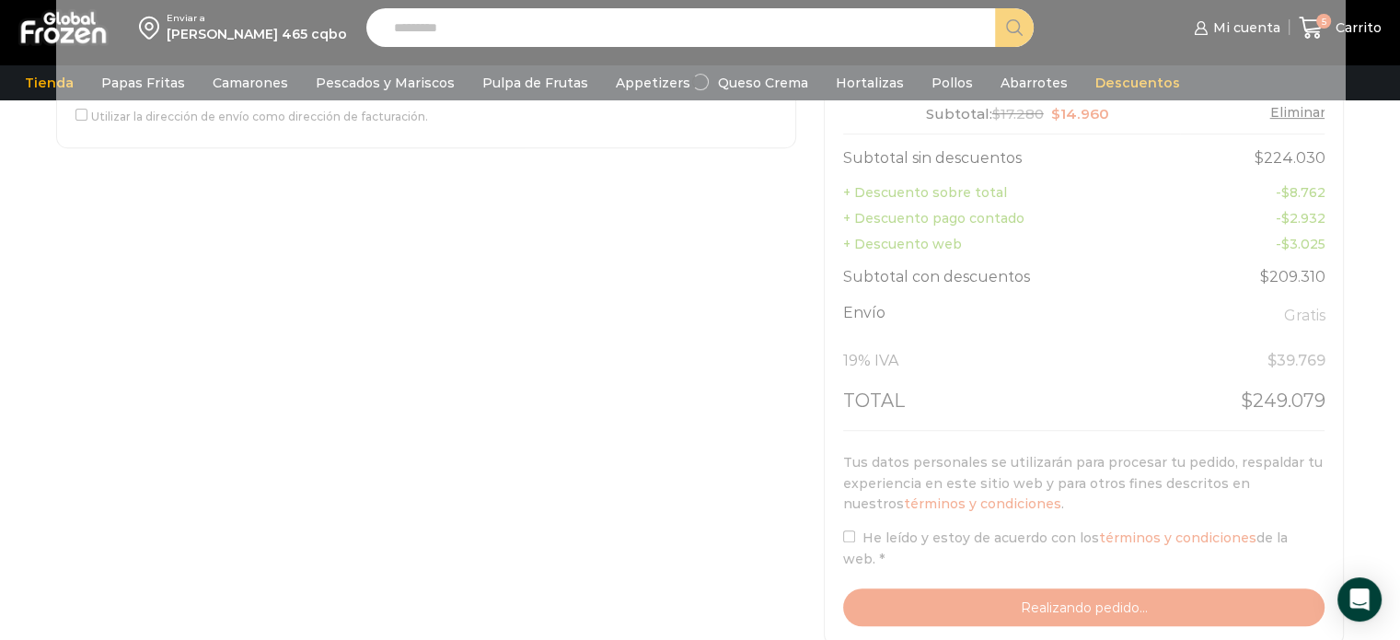
scroll to position [728, 0]
